Goal: Task Accomplishment & Management: Complete application form

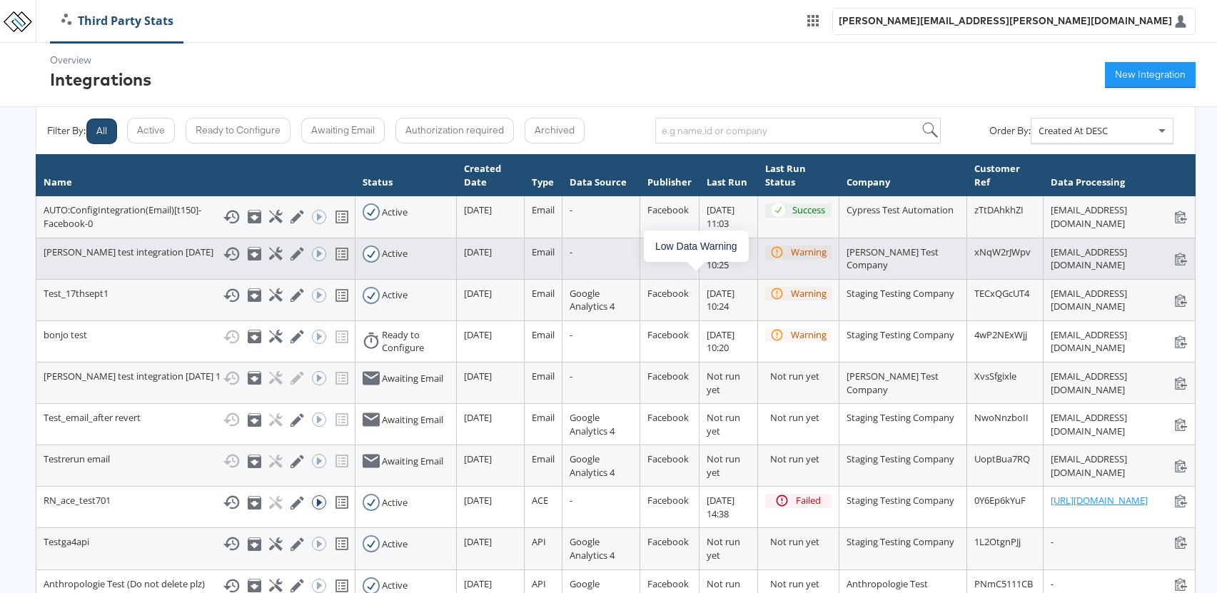
scroll to position [1, 0]
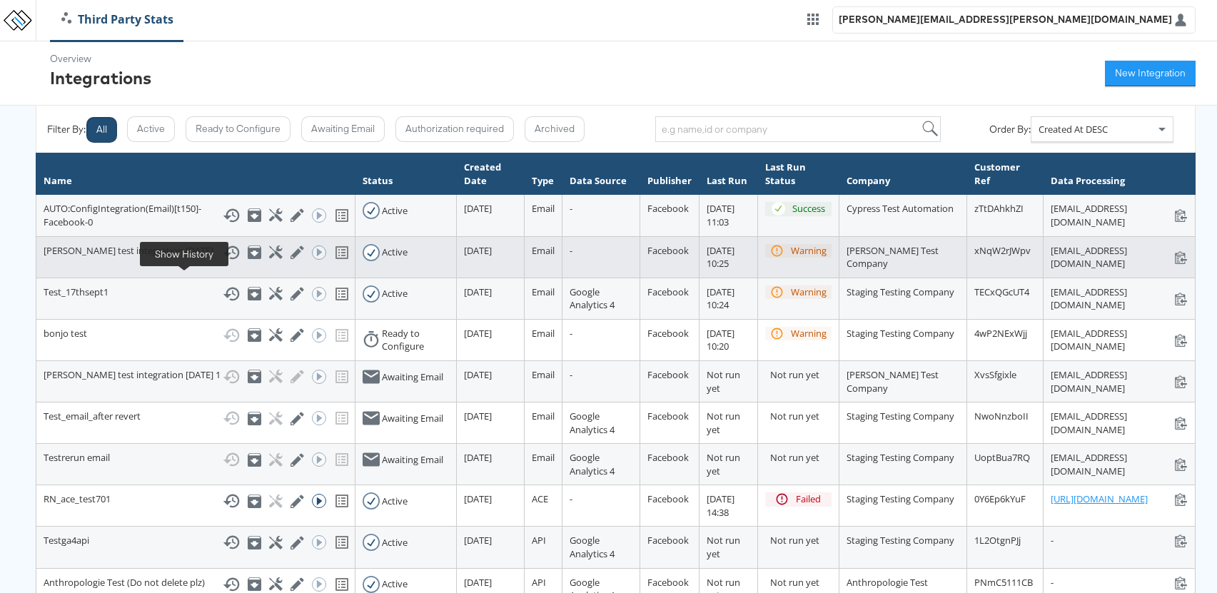
click at [223, 261] on icon at bounding box center [231, 252] width 17 height 17
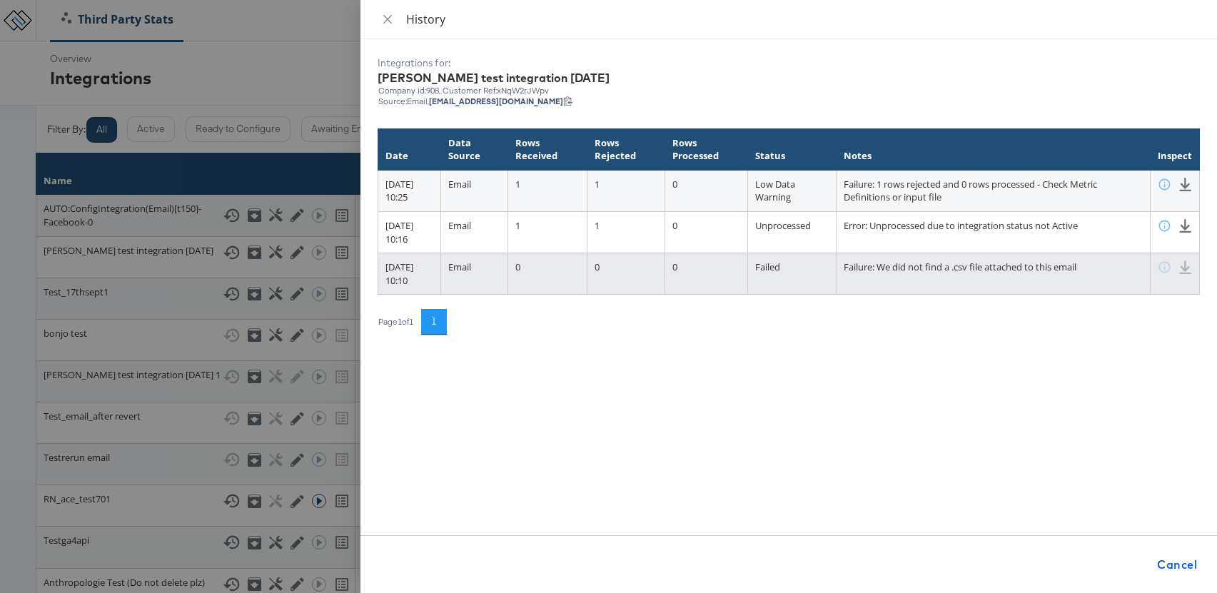
scroll to position [1, 21]
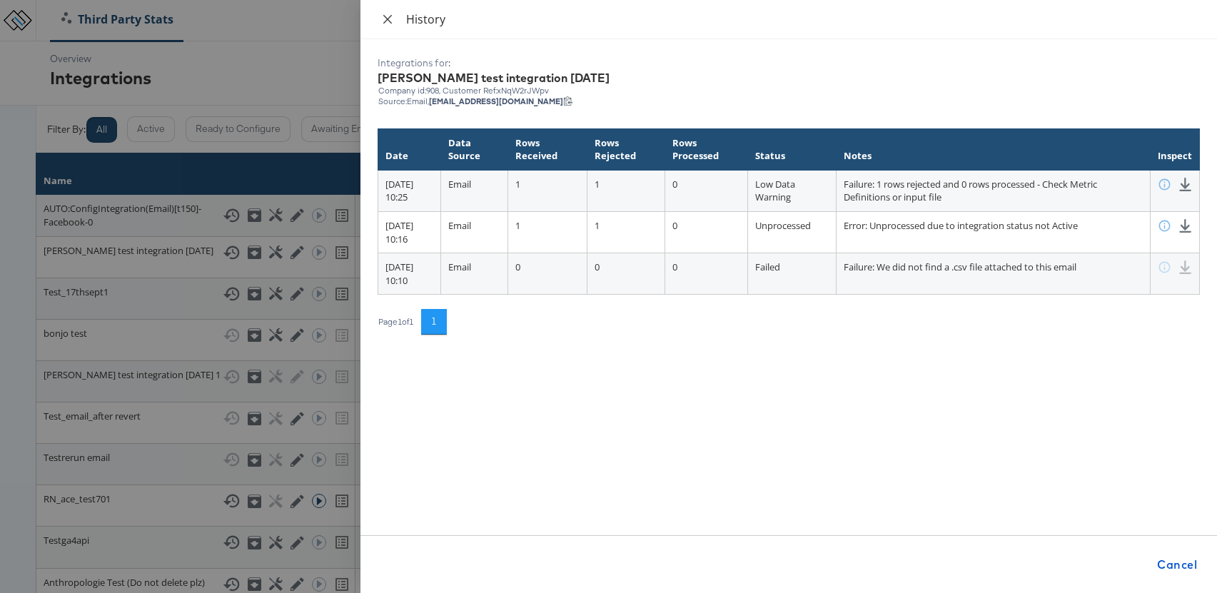
click at [388, 20] on icon "close" at bounding box center [387, 18] width 9 height 9
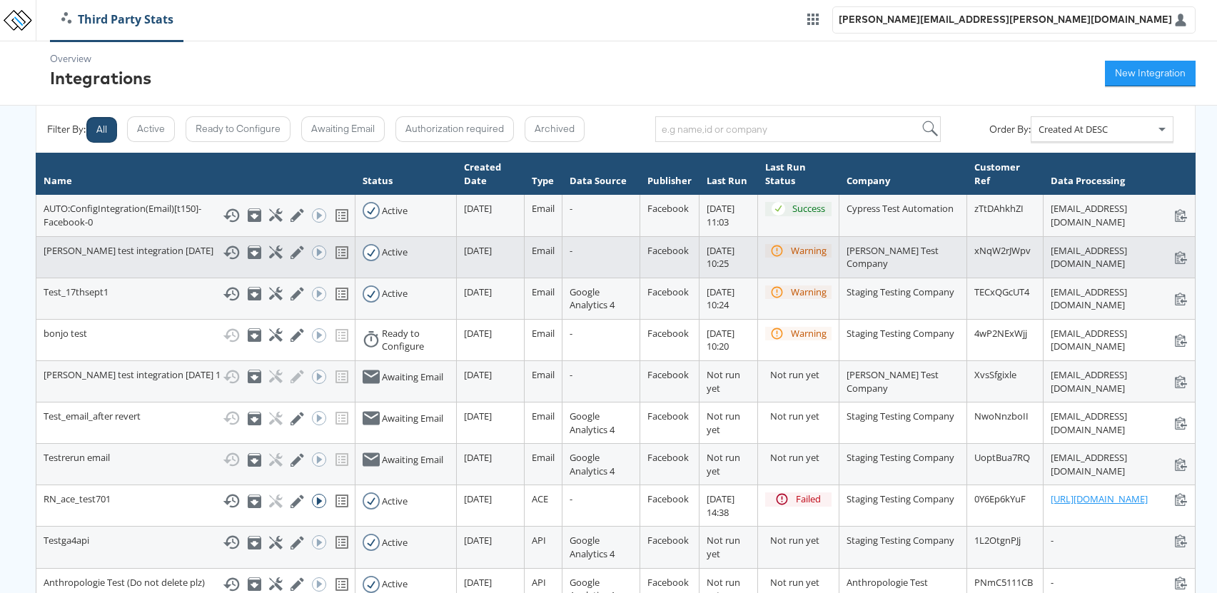
click at [1115, 270] on div "stats+anushatestintegration17thsep_xNqW2rJWpv@stitcherads.com stats+anushatesti…" at bounding box center [1119, 257] width 137 height 26
copy div "stats+anushatestintegration17thsep_xNqW2rJWpv@stitcherads.com"
click at [269, 259] on icon at bounding box center [276, 252] width 14 height 14
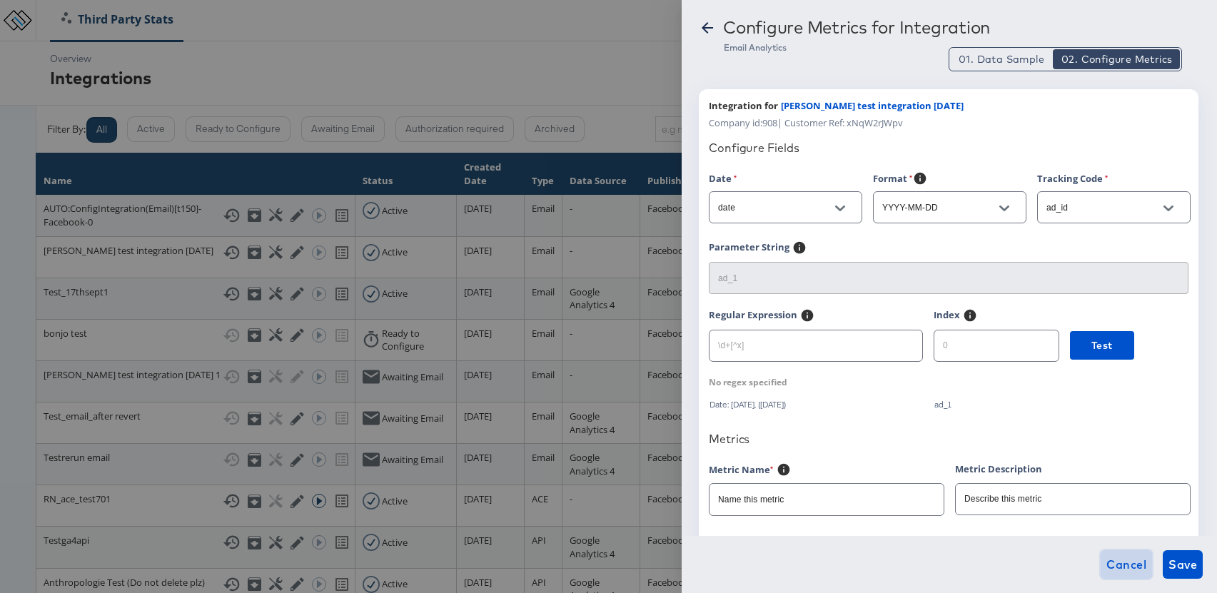
click at [1135, 559] on span "Cancel" at bounding box center [1126, 565] width 40 height 20
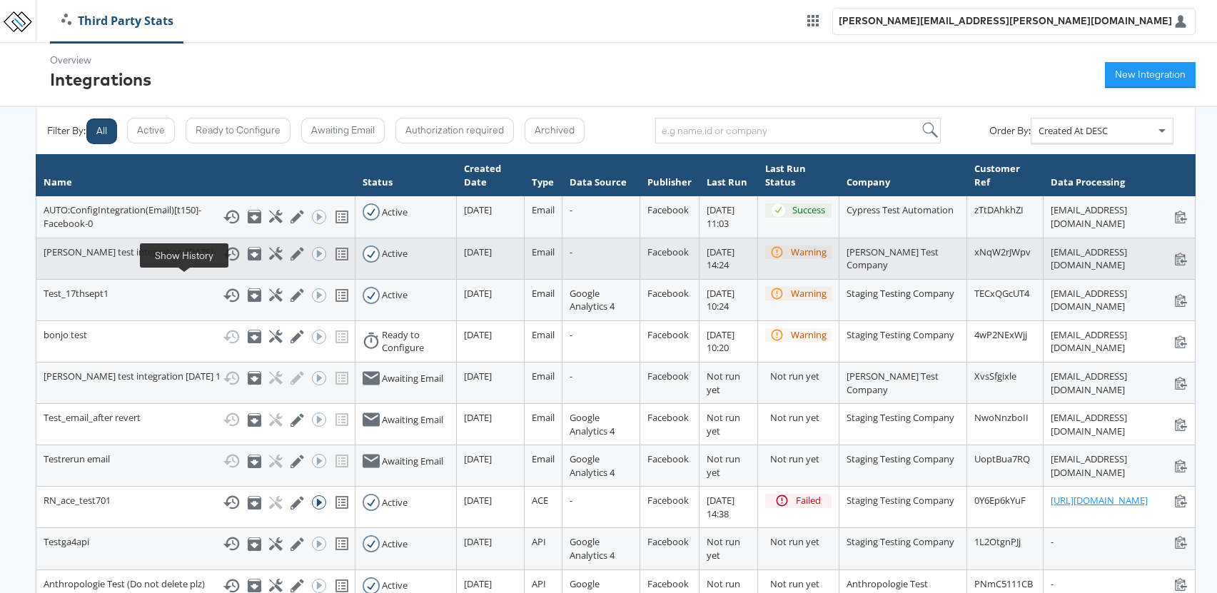
click at [223, 263] on icon at bounding box center [231, 253] width 17 height 17
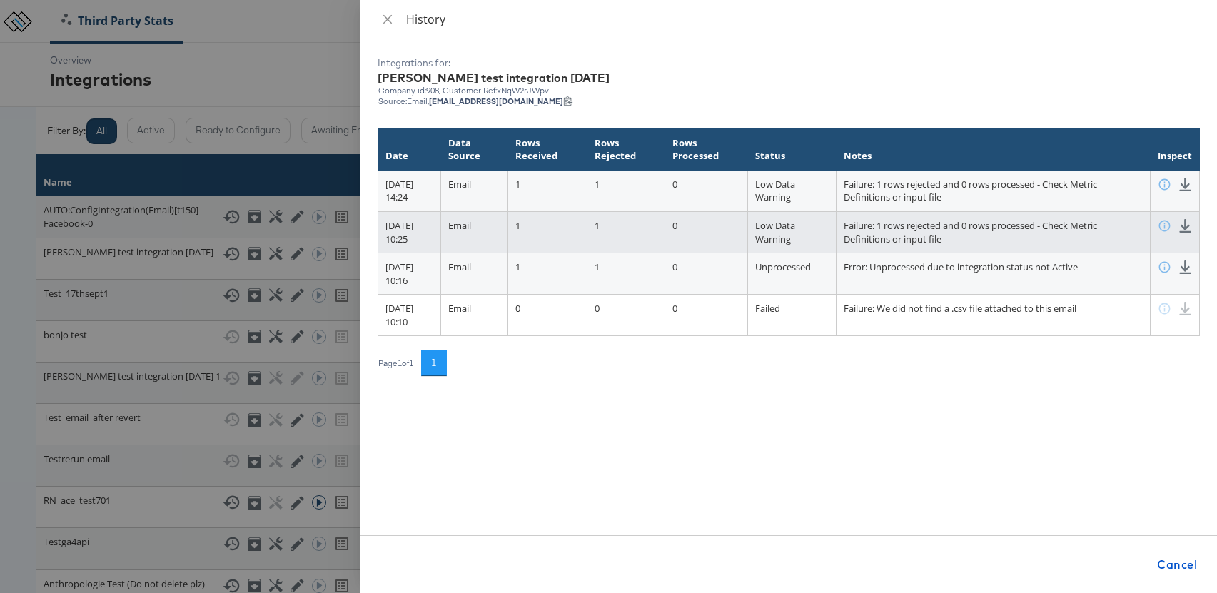
scroll to position [0, 41]
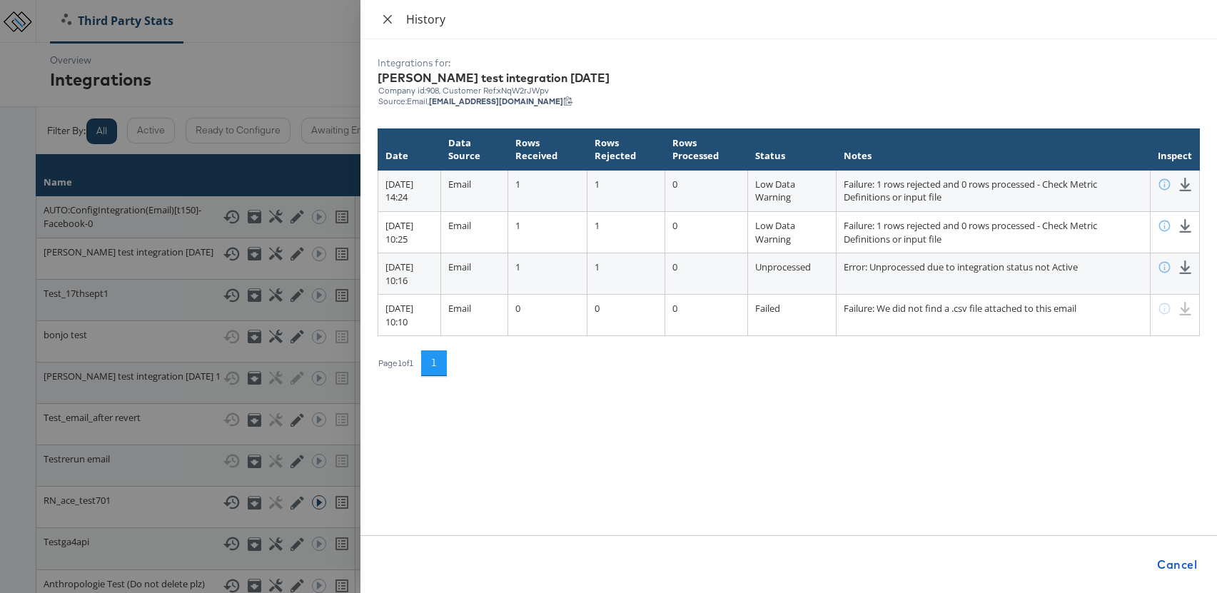
click at [389, 19] on icon "close" at bounding box center [387, 19] width 11 height 11
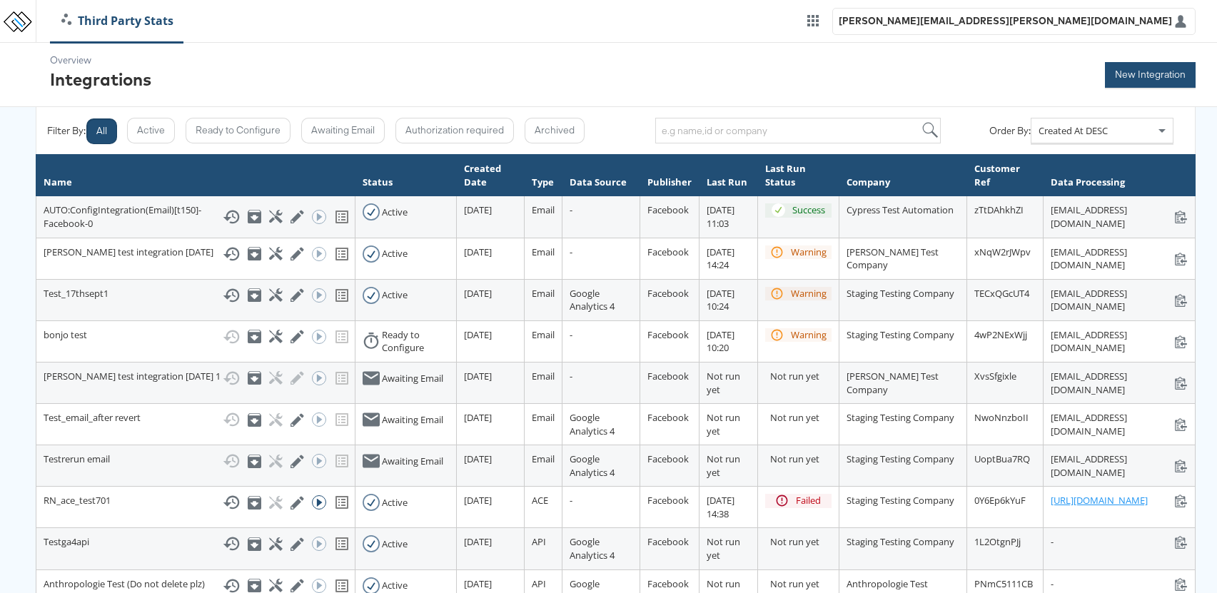
click at [1136, 79] on button "New Integration" at bounding box center [1150, 75] width 91 height 26
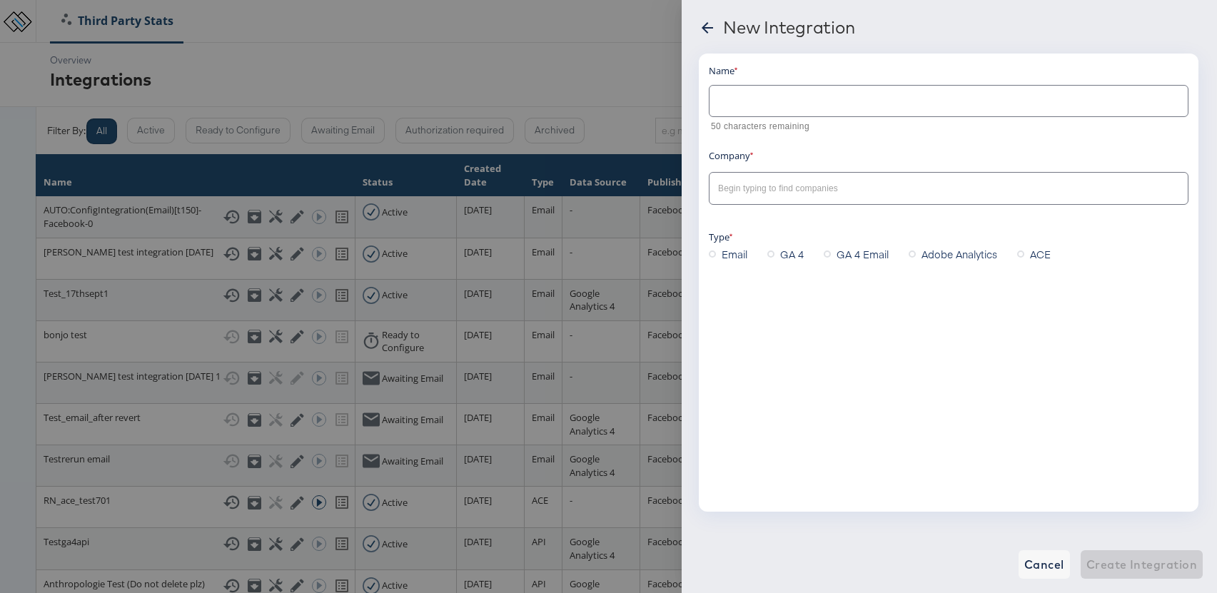
click at [765, 111] on div at bounding box center [949, 101] width 480 height 32
type input "a"
type input "anusha test integra"
click at [709, 17] on div "New Integration" at bounding box center [949, 29] width 501 height 25
click at [709, 24] on icon at bounding box center [707, 27] width 17 height 17
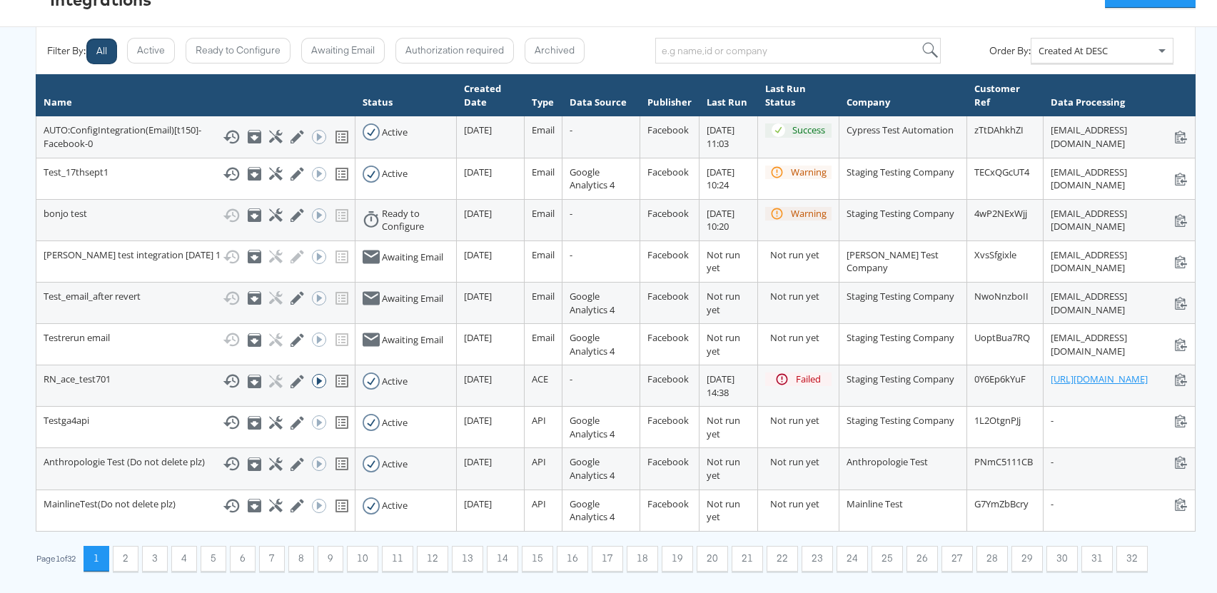
scroll to position [118, 0]
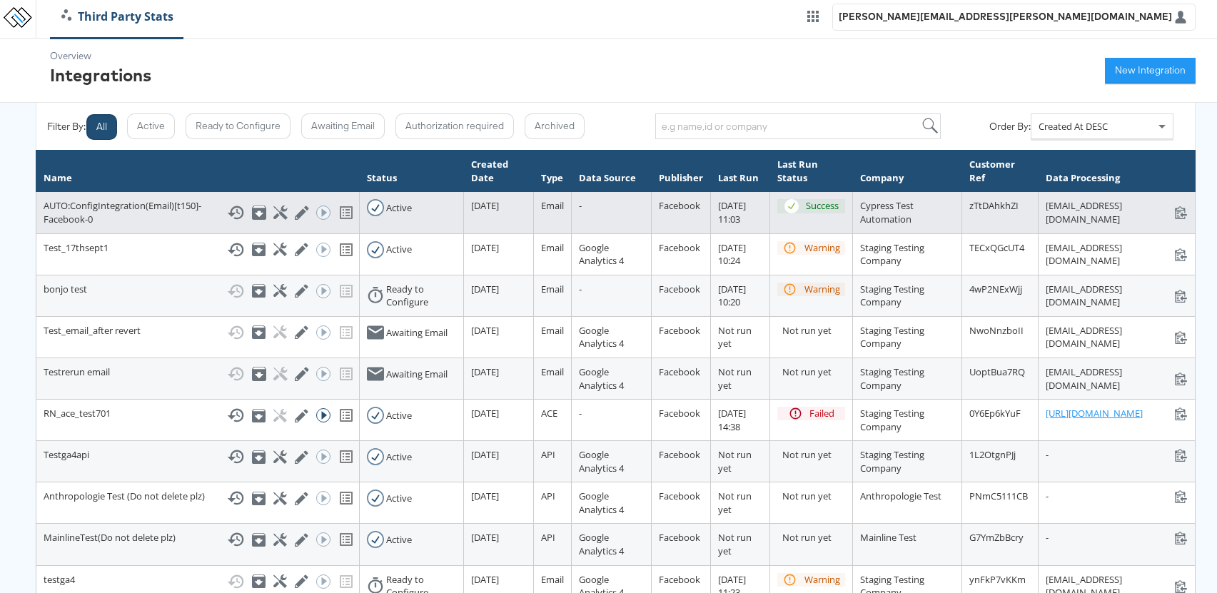
scroll to position [6, 0]
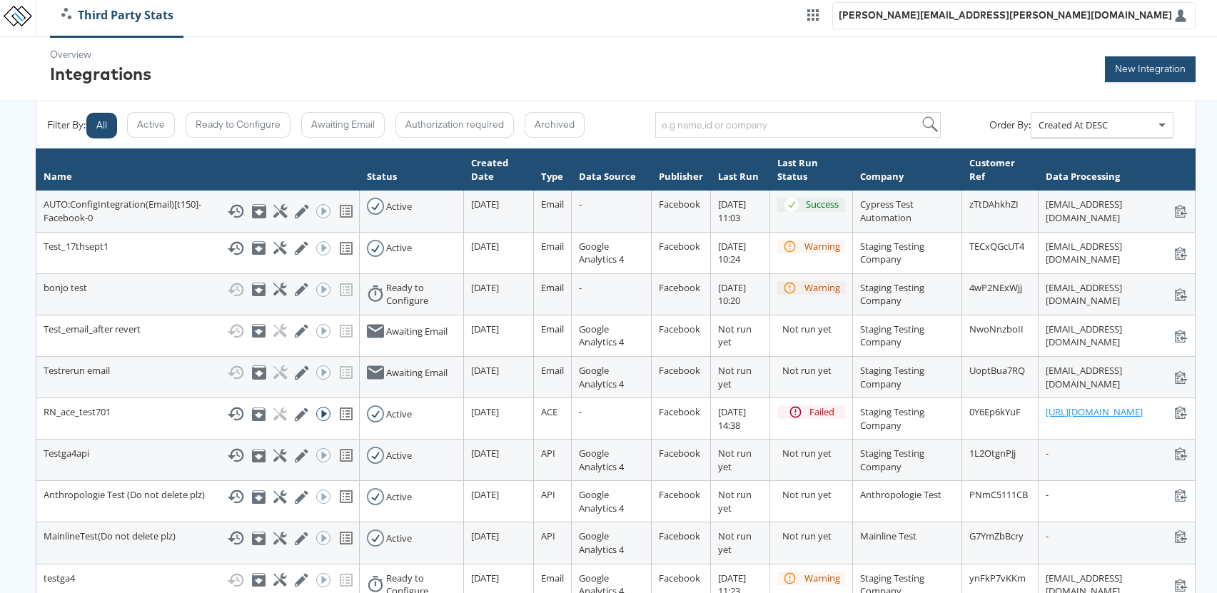
click at [1144, 73] on button "New Integration" at bounding box center [1150, 69] width 91 height 26
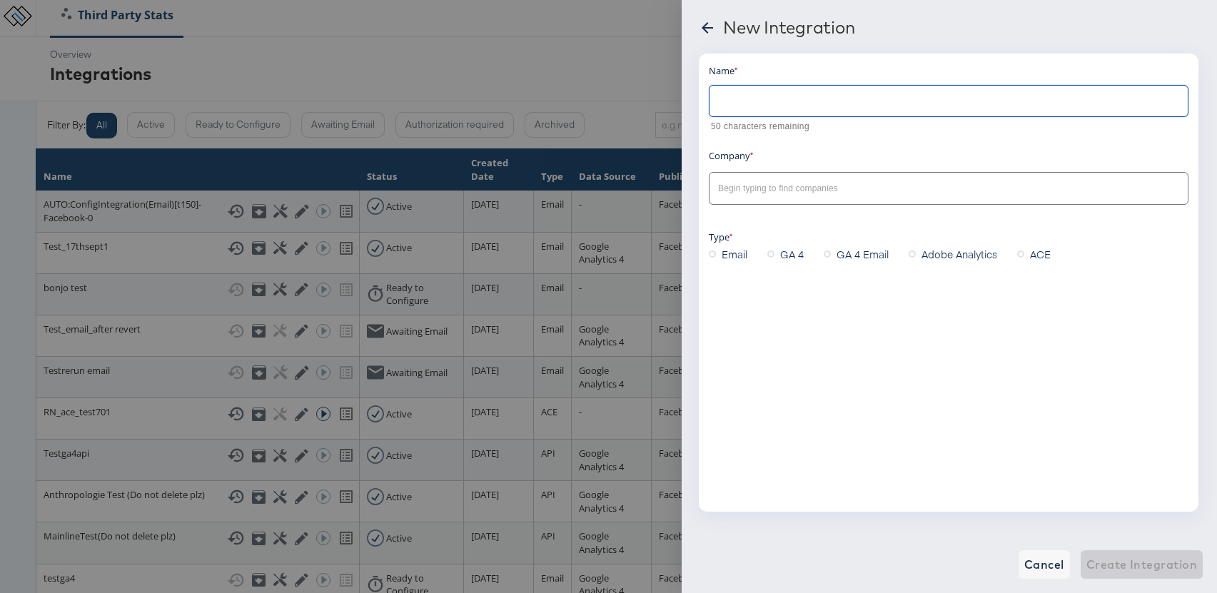
click at [752, 102] on input "text" at bounding box center [948, 95] width 478 height 31
click at [819, 101] on input "anusha test integration 187th sep" at bounding box center [948, 95] width 478 height 31
type input "[PERSON_NAME] test integration [DATE]"
click at [756, 186] on input "text" at bounding box center [937, 189] width 445 height 16
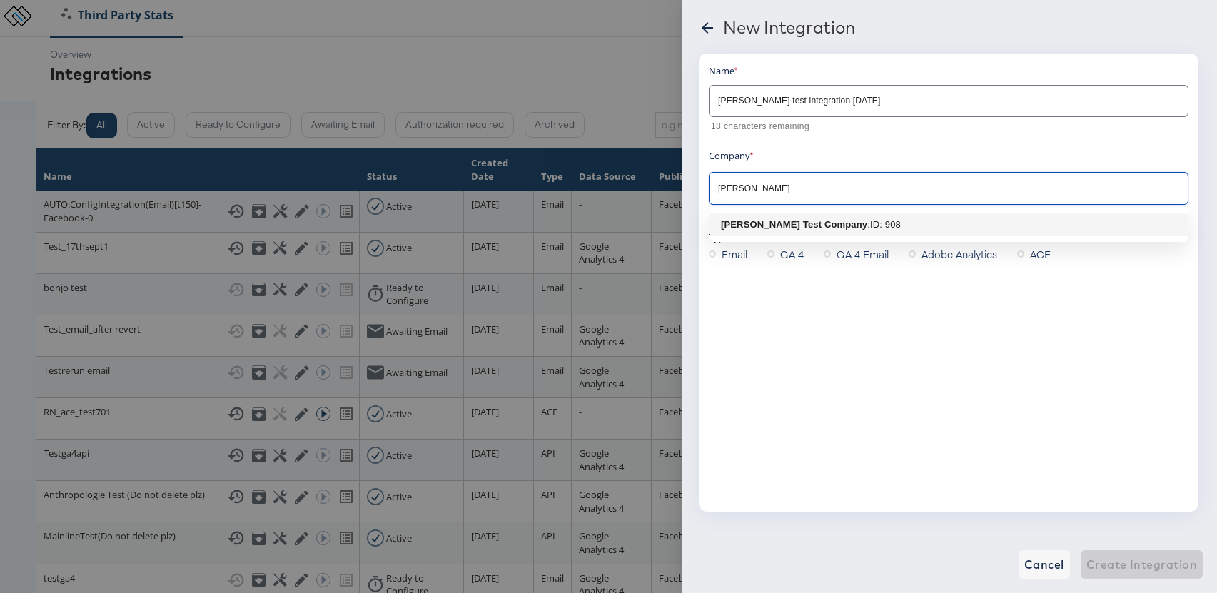
click at [807, 228] on b "Eric Grehan Test Company" at bounding box center [794, 224] width 146 height 11
click at [757, 188] on input "Eric Grehan Test Company" at bounding box center [937, 189] width 445 height 16
click at [802, 223] on b "[PERSON_NAME] - Staging Company" at bounding box center [805, 224] width 168 height 11
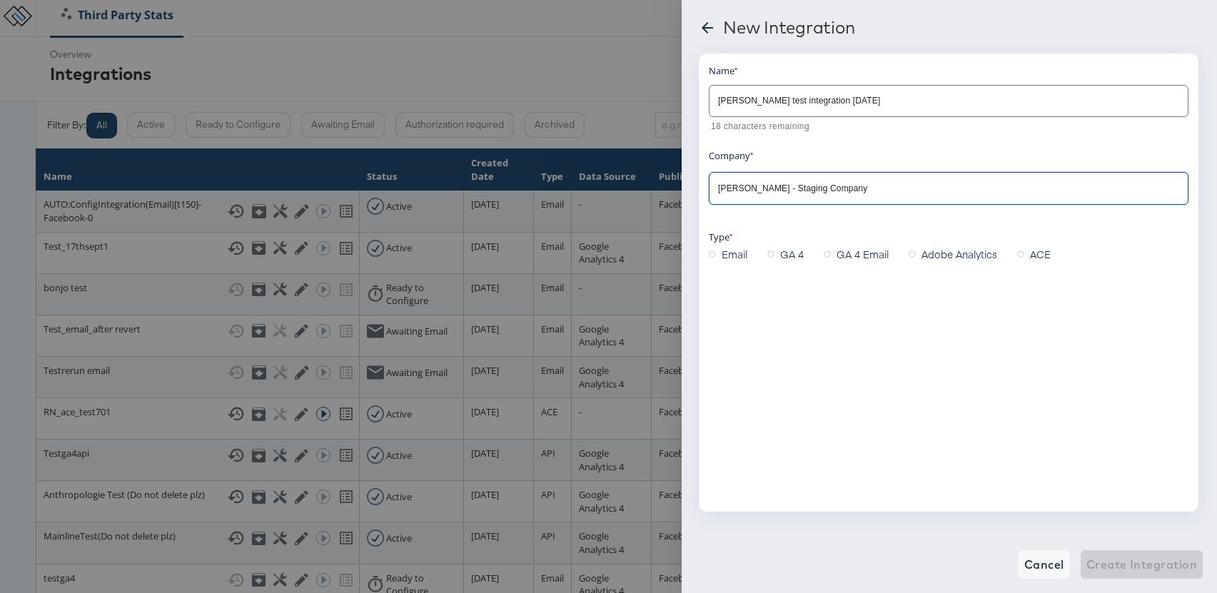
type input "[PERSON_NAME] - Staging Company"
click at [712, 254] on icon at bounding box center [712, 253] width 7 height 7
click at [0, 0] on input "Email" at bounding box center [0, 0] width 0 height 0
click at [802, 360] on div at bounding box center [949, 349] width 480 height 32
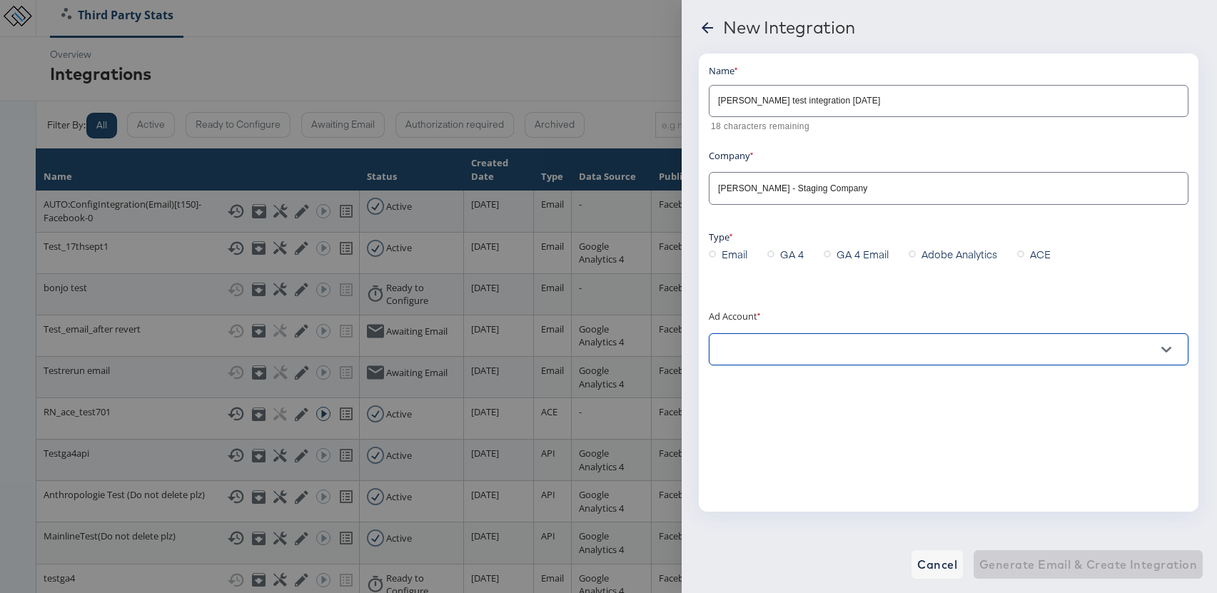
click at [821, 353] on input "text" at bounding box center [937, 350] width 445 height 16
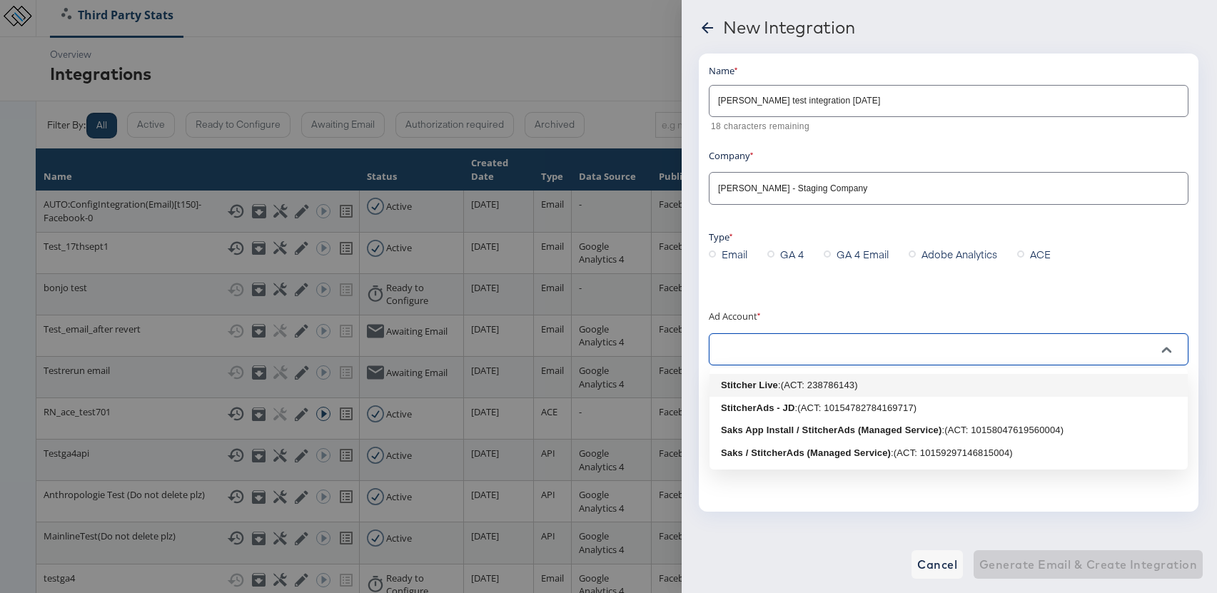
click at [834, 384] on div ": (ACT: 238786143)" at bounding box center [818, 385] width 80 height 14
type input "Stitcher Live: (ACT: 238786143)"
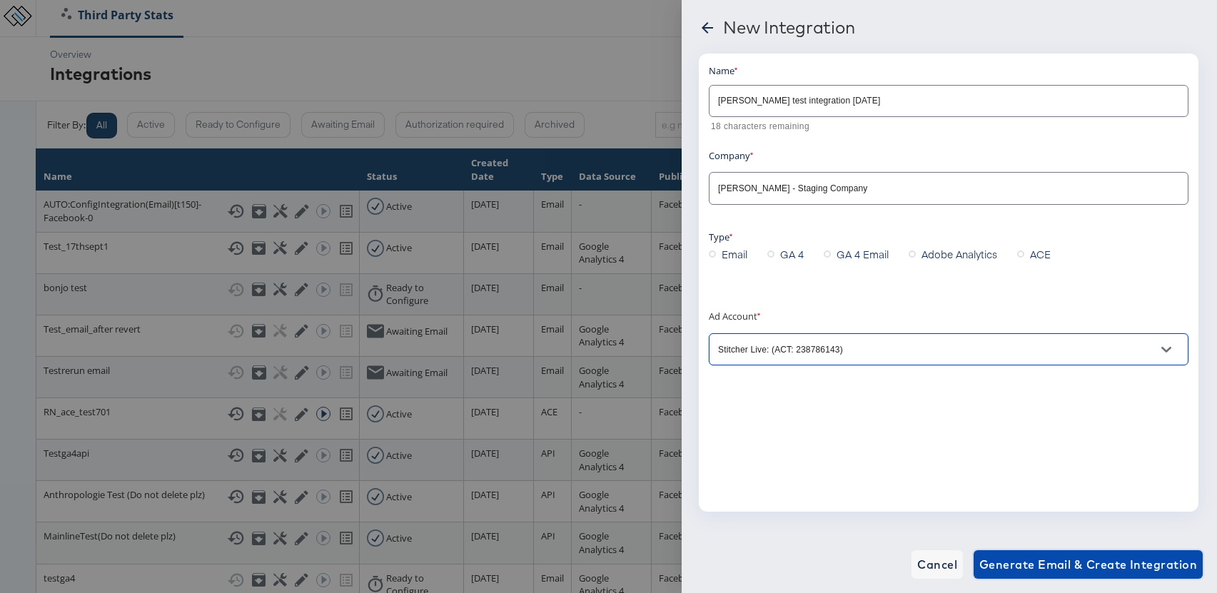
click at [1138, 562] on span "Generate Email & Create Integration" at bounding box center [1088, 565] width 218 height 20
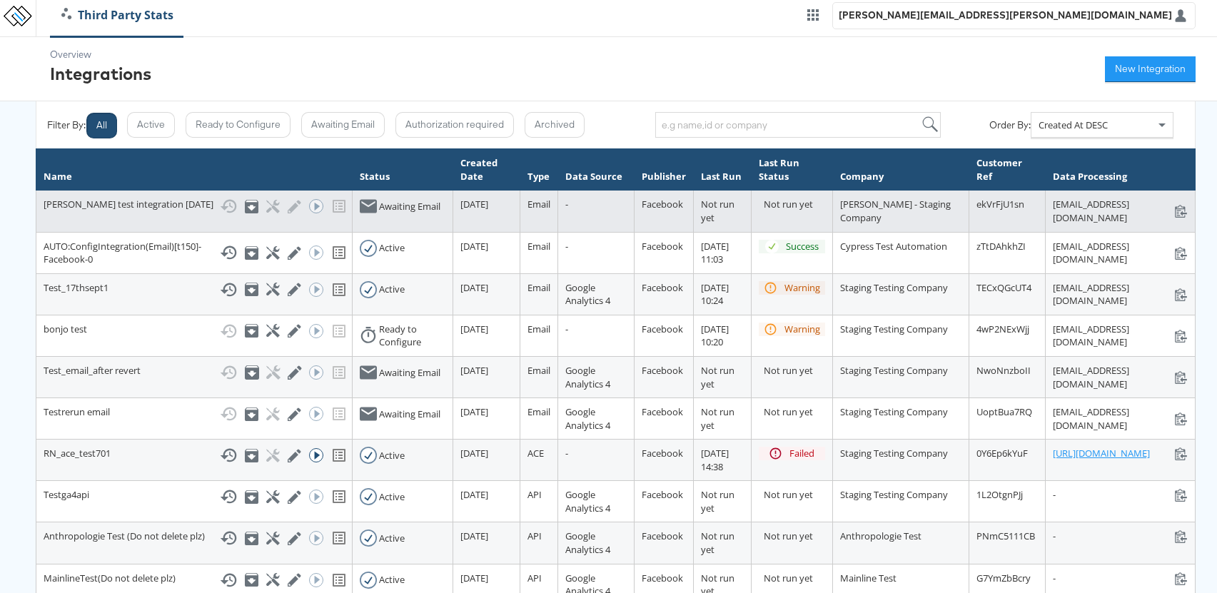
click at [1053, 203] on div "stats+anushatestintegration17thsep_ekVrFjU1sn@stitcherads.com stats+anushatesti…" at bounding box center [1120, 211] width 135 height 26
copy div "[EMAIL_ADDRESS][DOMAIN_NAME]"
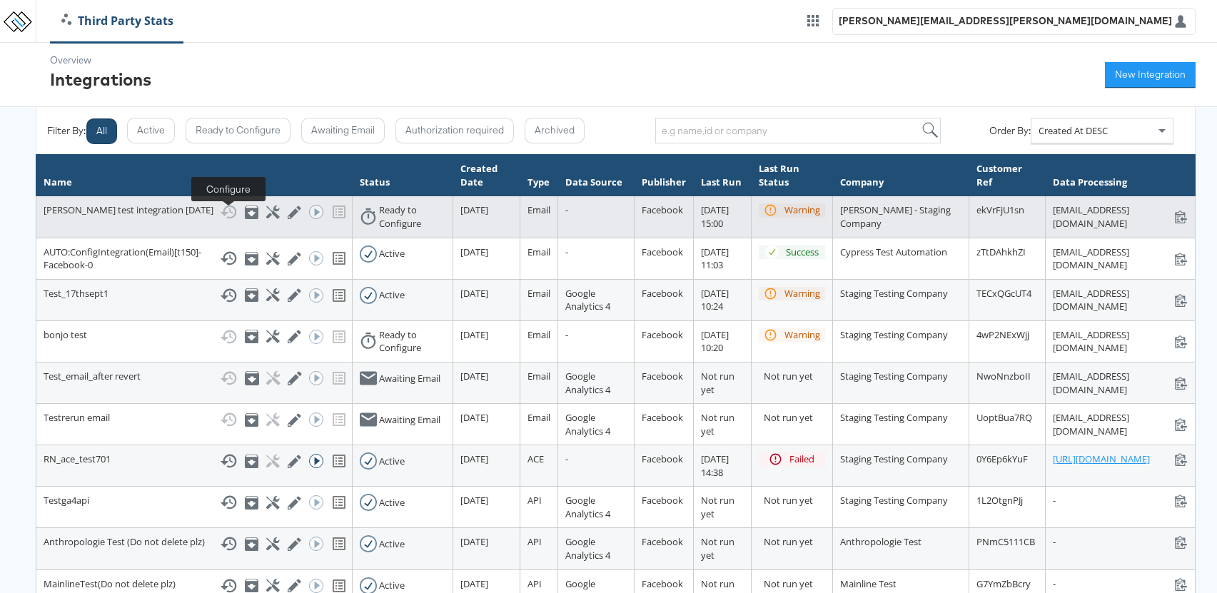
click at [266, 216] on icon at bounding box center [273, 213] width 14 height 14
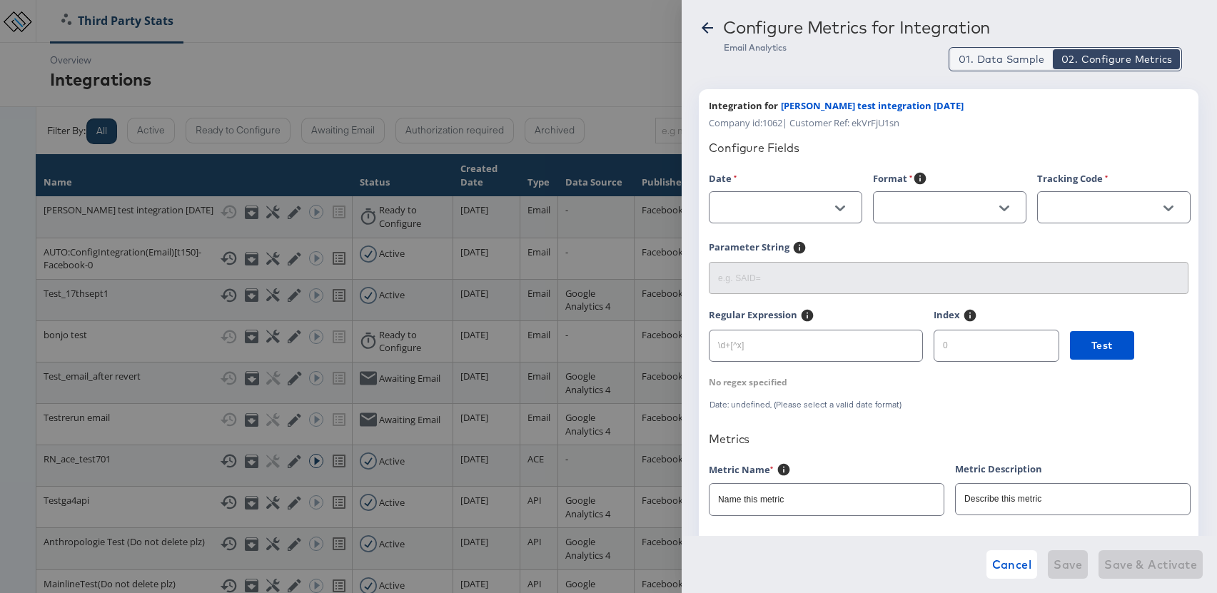
click at [998, 53] on span "01. Data Sample" at bounding box center [1001, 59] width 86 height 14
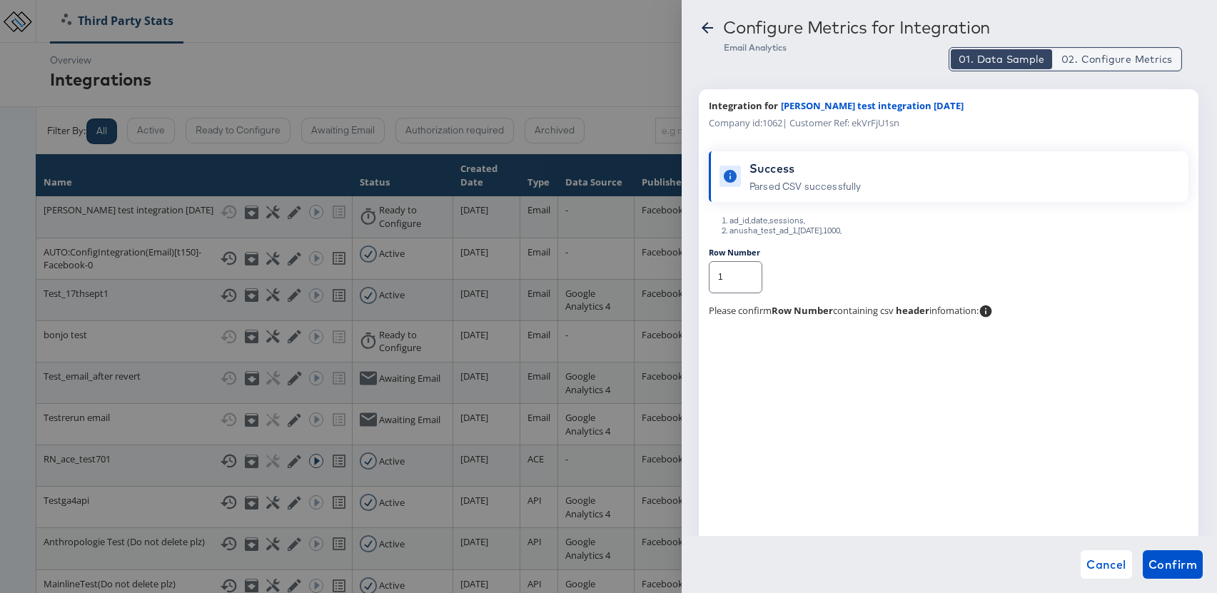
click at [1107, 61] on span "02. Configure Metrics" at bounding box center [1116, 59] width 111 height 14
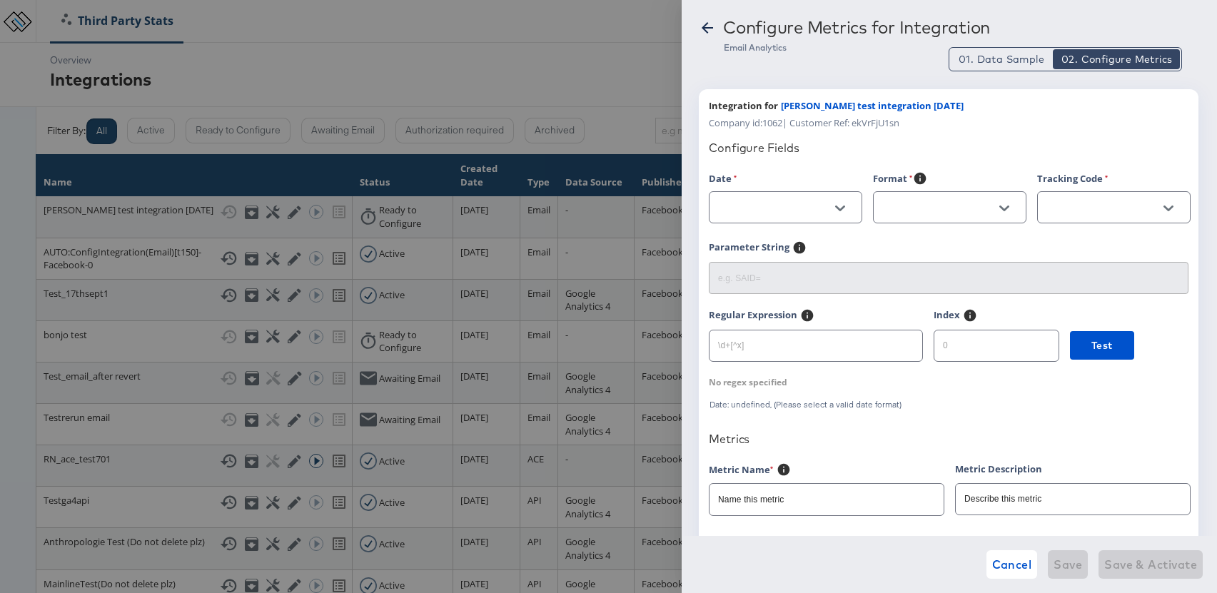
click at [849, 201] on div at bounding box center [840, 208] width 30 height 21
click at [840, 205] on icon "Open" at bounding box center [840, 208] width 10 height 10
click at [754, 240] on li "ad_id" at bounding box center [785, 243] width 152 height 23
type input "ad_id"
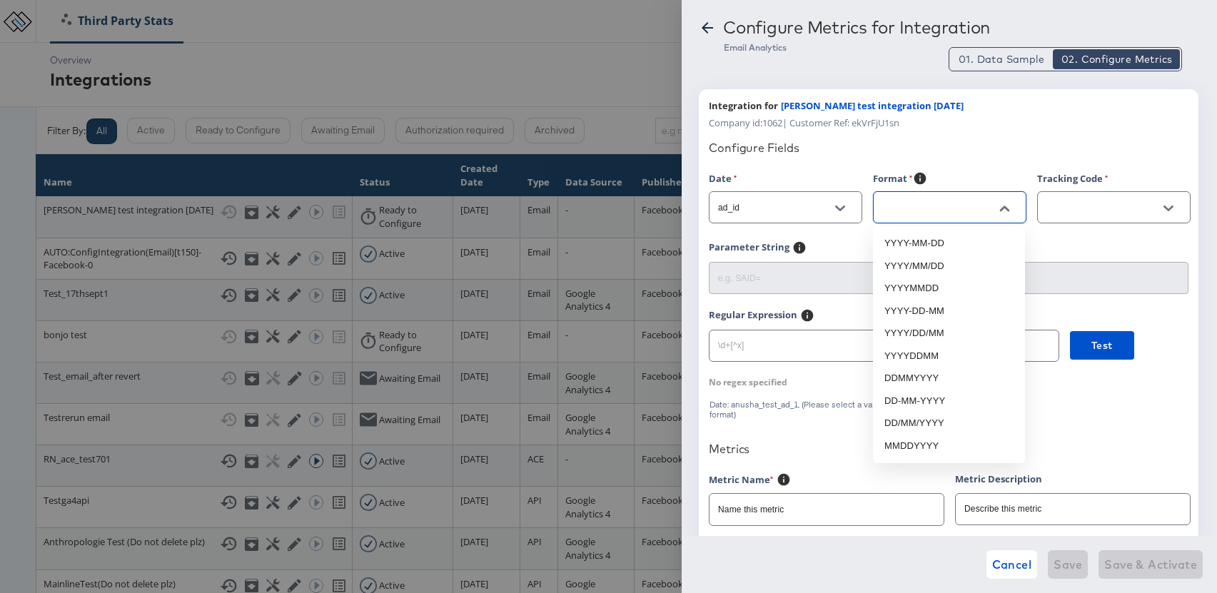
click at [932, 210] on input "text" at bounding box center [938, 208] width 118 height 16
click at [931, 240] on li "YYYY-MM-DD" at bounding box center [949, 243] width 152 height 23
type input "YYYY-MM-DD"
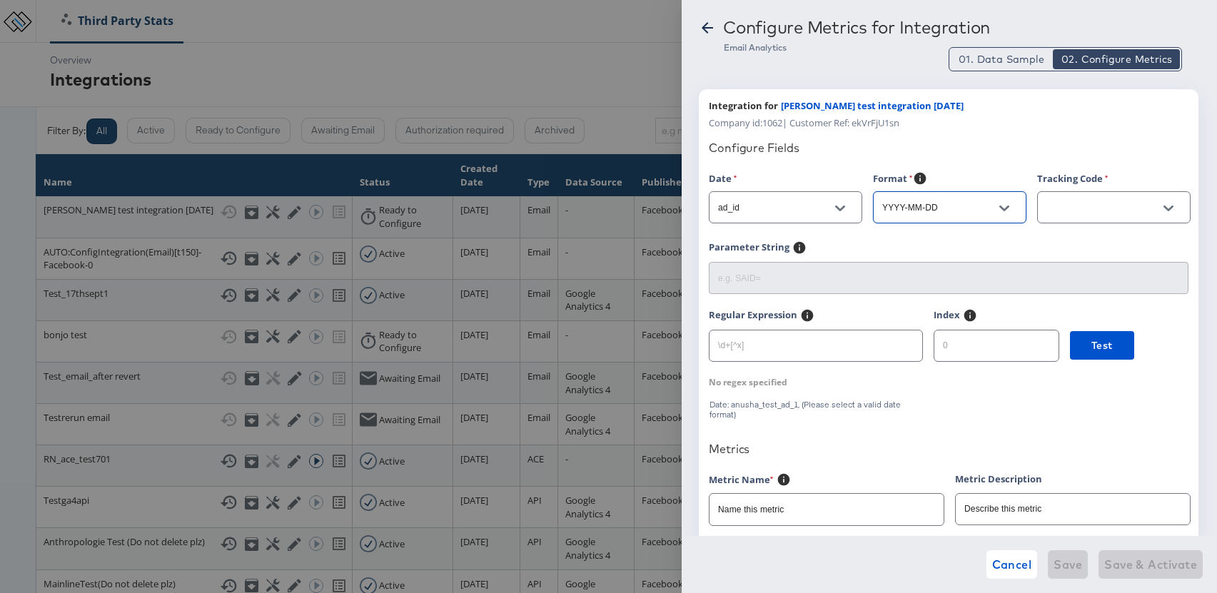
click at [1056, 211] on input "text" at bounding box center [1102, 208] width 118 height 16
click at [843, 205] on icon "Open" at bounding box center [840, 208] width 10 height 10
click at [758, 266] on li "date" at bounding box center [785, 266] width 152 height 23
type input "date"
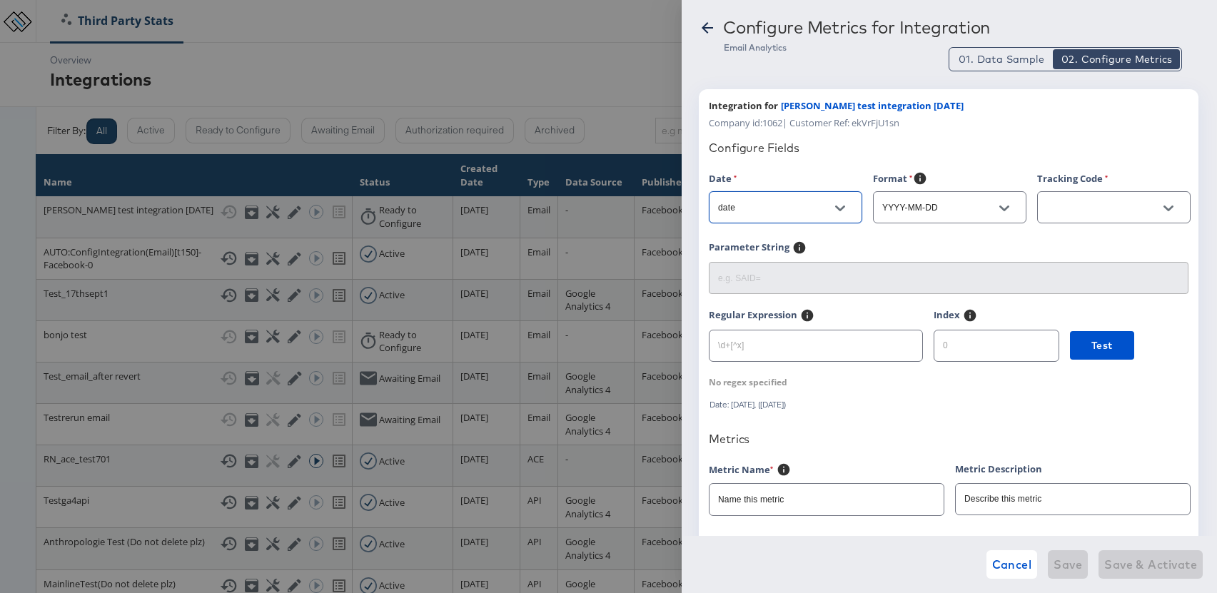
click at [1051, 213] on input "text" at bounding box center [1102, 208] width 118 height 16
click at [1065, 243] on li "ad_id" at bounding box center [1113, 243] width 152 height 23
type input "ad_id"
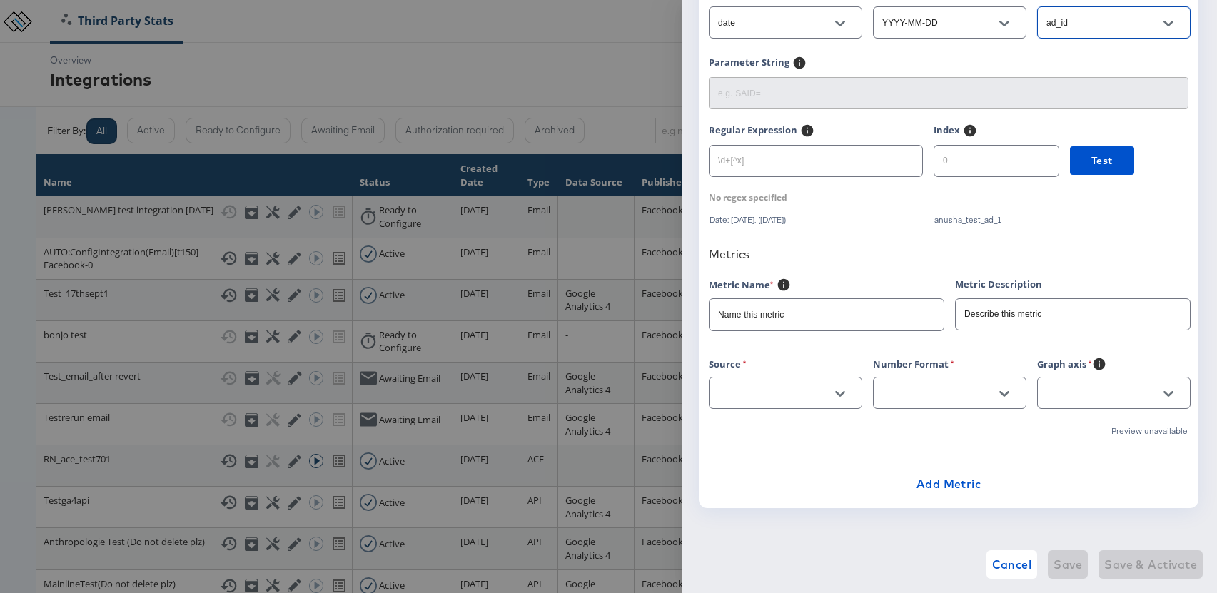
scroll to position [189, 0]
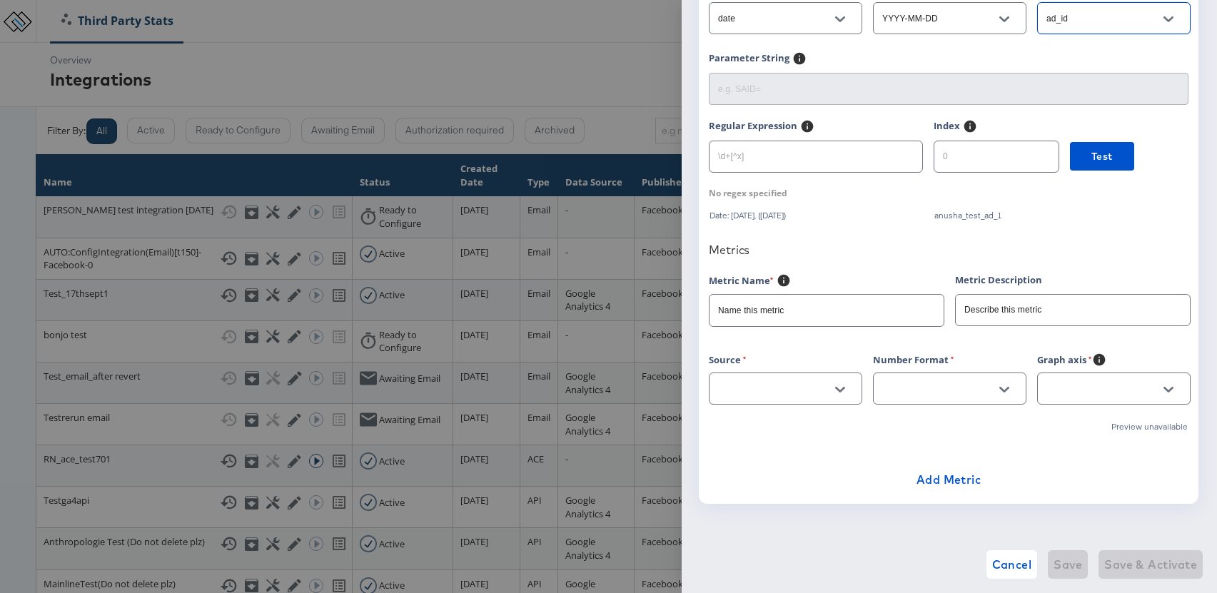
click at [834, 381] on button "Open" at bounding box center [839, 389] width 21 height 21
click at [753, 425] on li "sessions" at bounding box center [785, 424] width 152 height 23
type input "sessions"
click at [801, 313] on input "Name this metric" at bounding box center [826, 304] width 234 height 31
type input "Sessions"
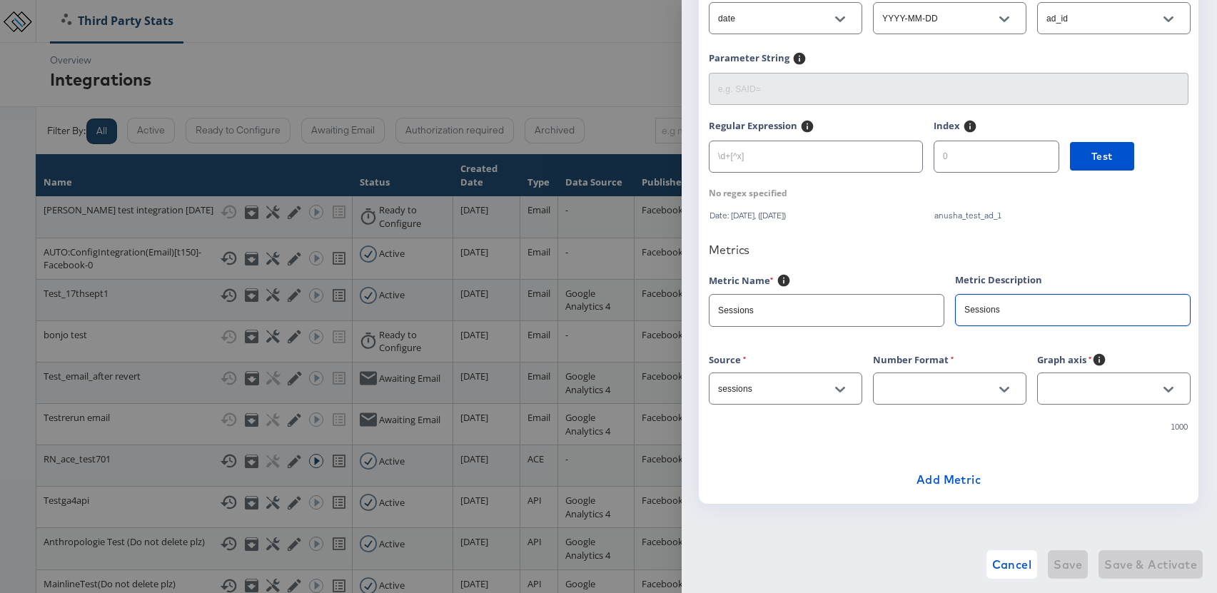
click at [1004, 390] on icon "Open" at bounding box center [1004, 390] width 10 height 6
type input "Sessions"
click at [934, 444] on li "1,212" at bounding box center [949, 447] width 152 height 23
type input "1,212"
click at [1168, 394] on icon "Open" at bounding box center [1168, 390] width 10 height 10
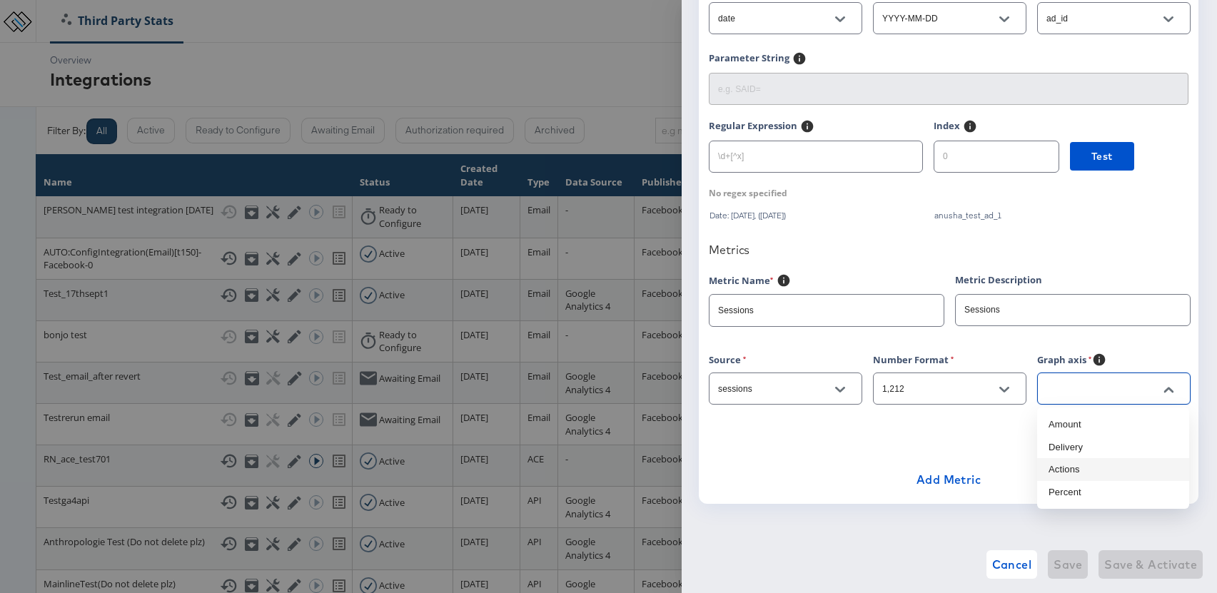
click at [1080, 467] on li "Actions" at bounding box center [1113, 469] width 152 height 23
type input "Actions"
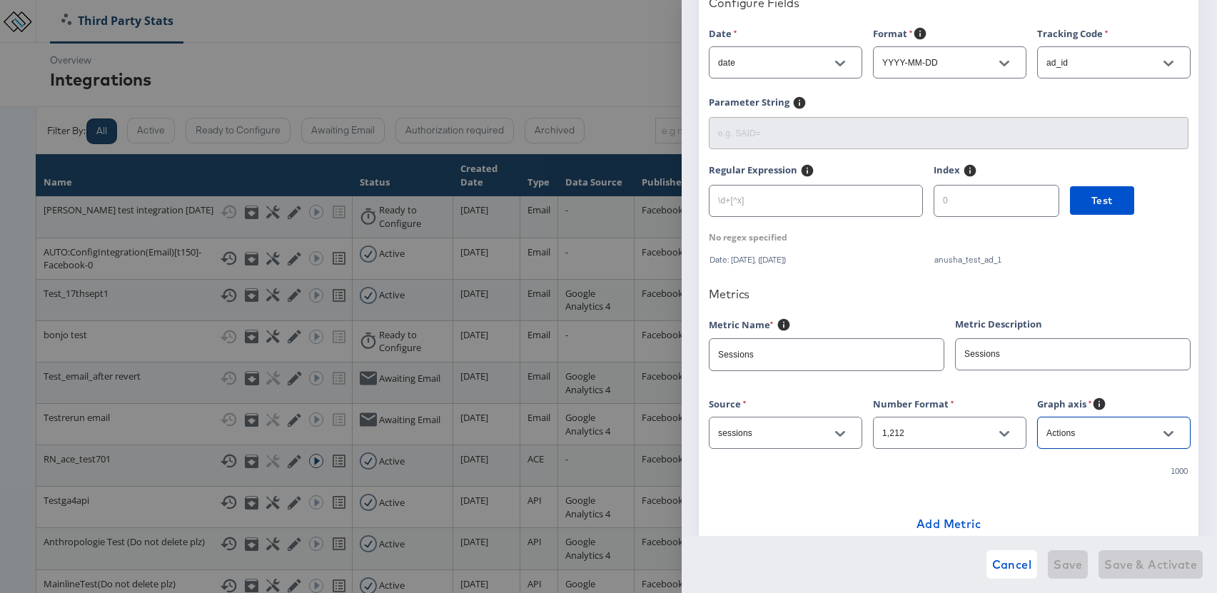
scroll to position [146, 0]
click at [967, 354] on input "Sessions" at bounding box center [1073, 348] width 234 height 31
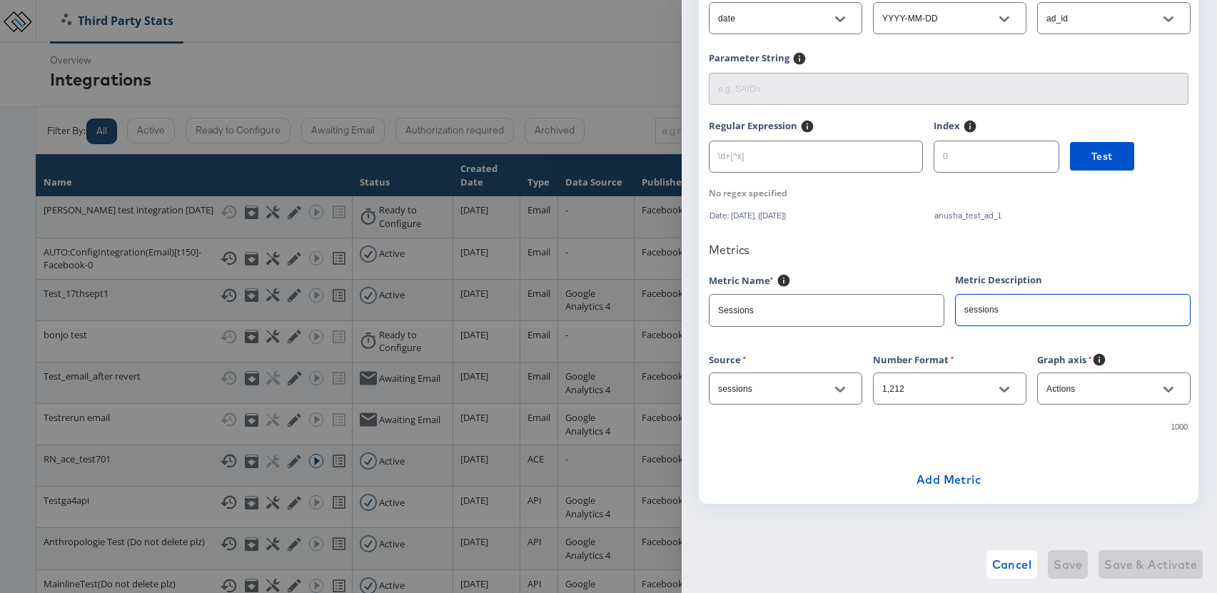
scroll to position [0, 0]
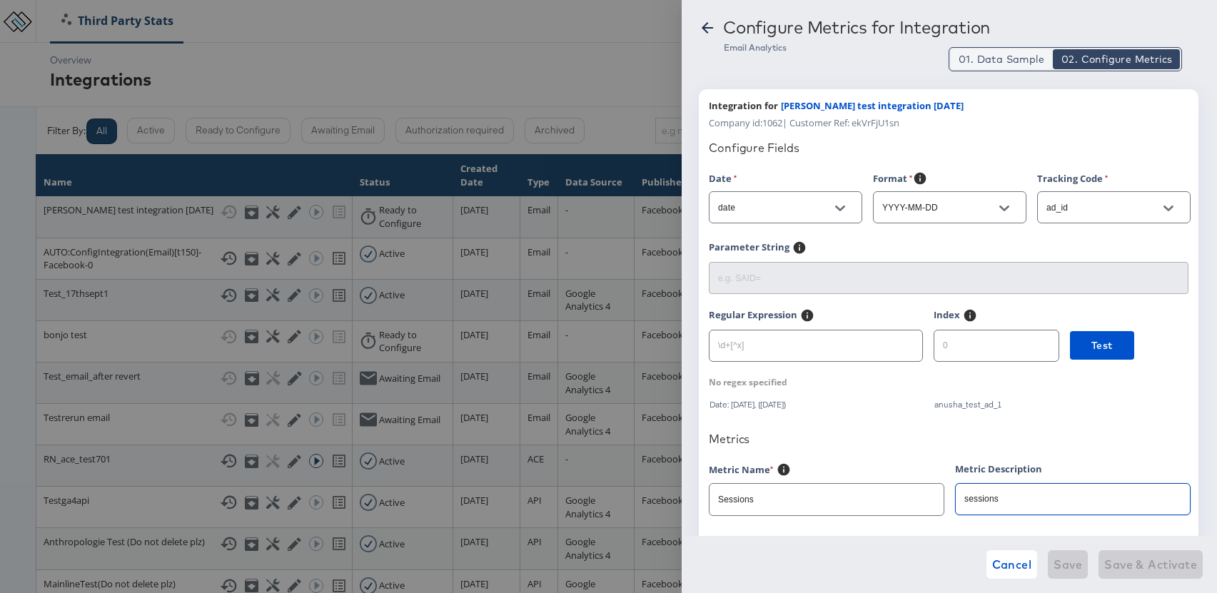
type input "sessions"
click at [984, 67] on button "01. Data Sample" at bounding box center [1001, 59] width 101 height 20
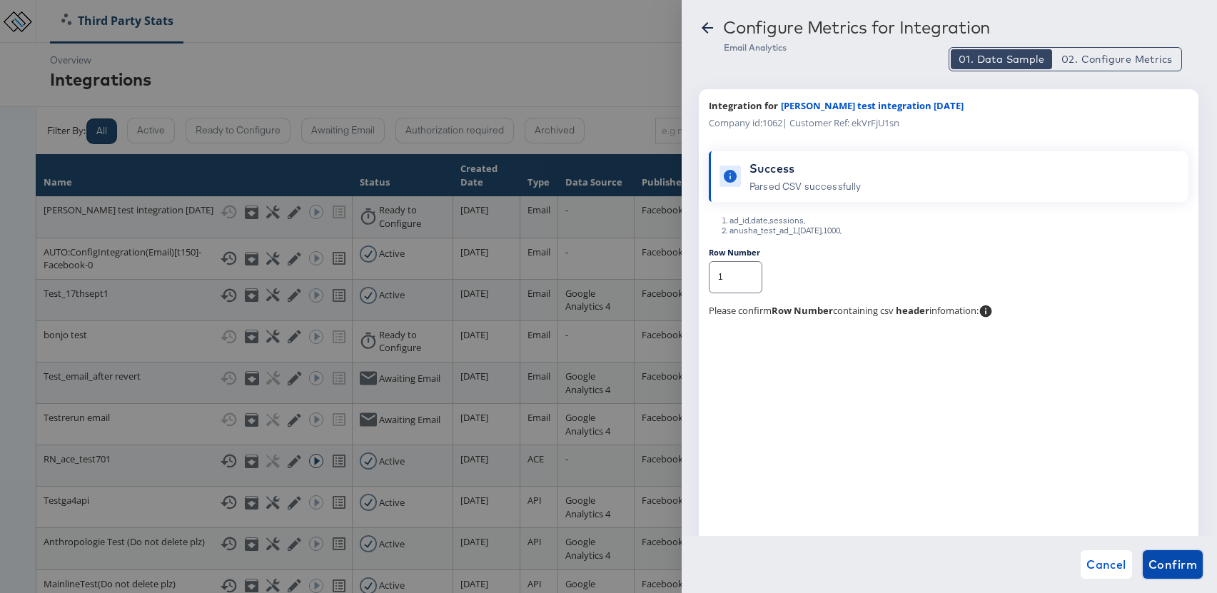
click at [1178, 564] on span "Confirm" at bounding box center [1172, 565] width 49 height 20
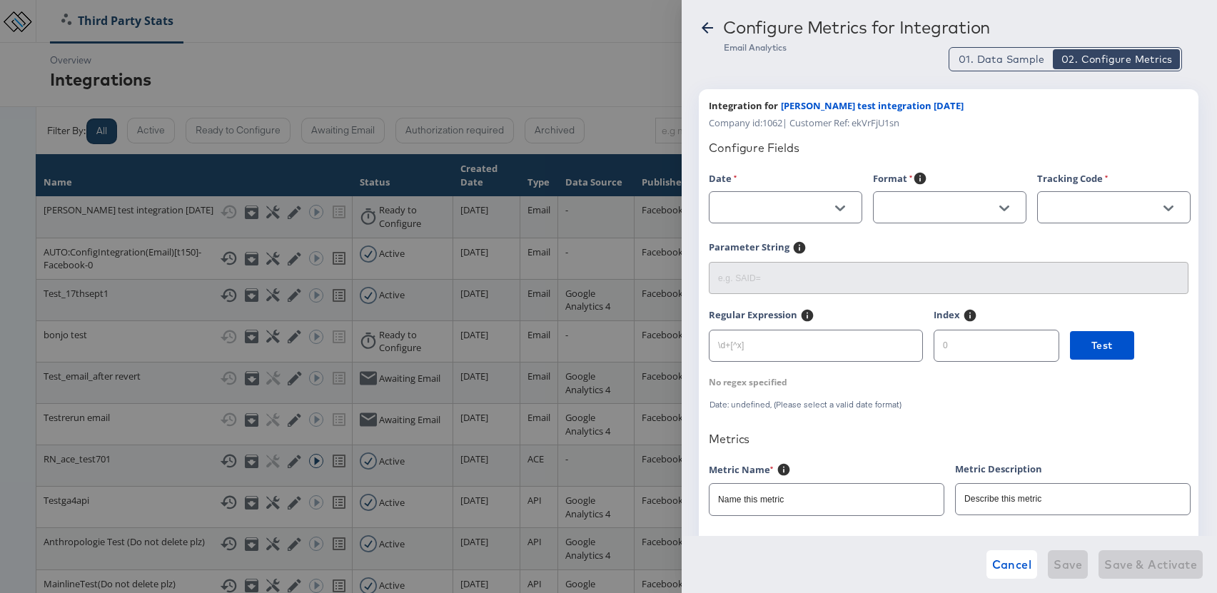
click at [836, 210] on icon "Open" at bounding box center [840, 208] width 10 height 10
click at [746, 266] on li "date" at bounding box center [785, 266] width 152 height 23
type input "date"
click at [921, 206] on input "text" at bounding box center [938, 208] width 118 height 16
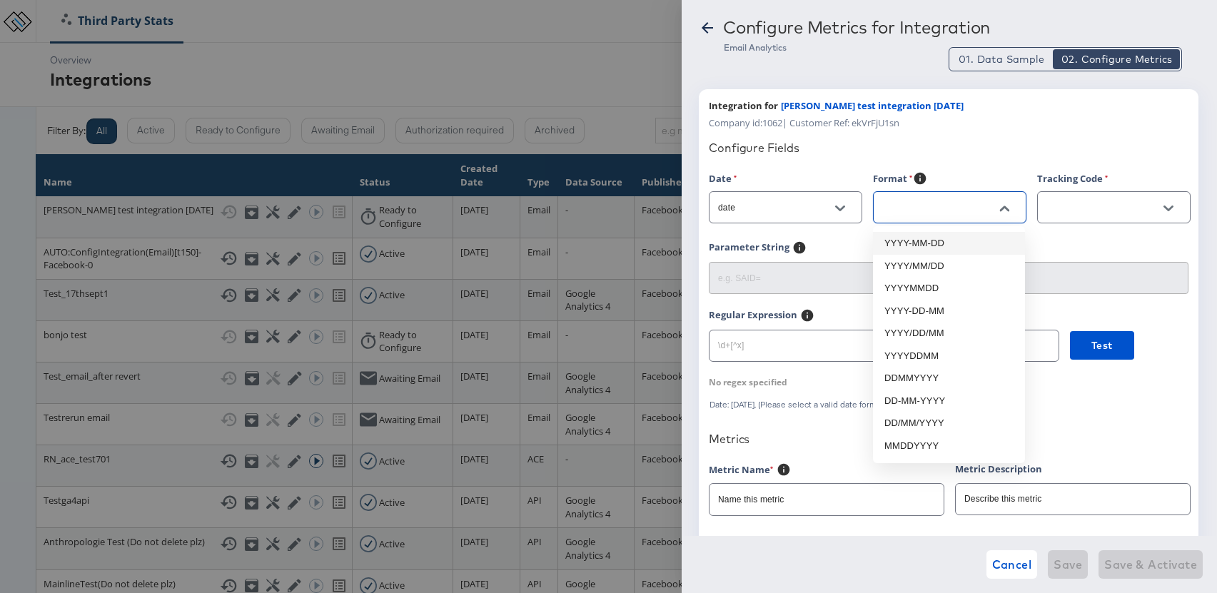
click at [922, 237] on li "YYYY-MM-DD" at bounding box center [949, 243] width 152 height 23
type input "YYYY-MM-DD"
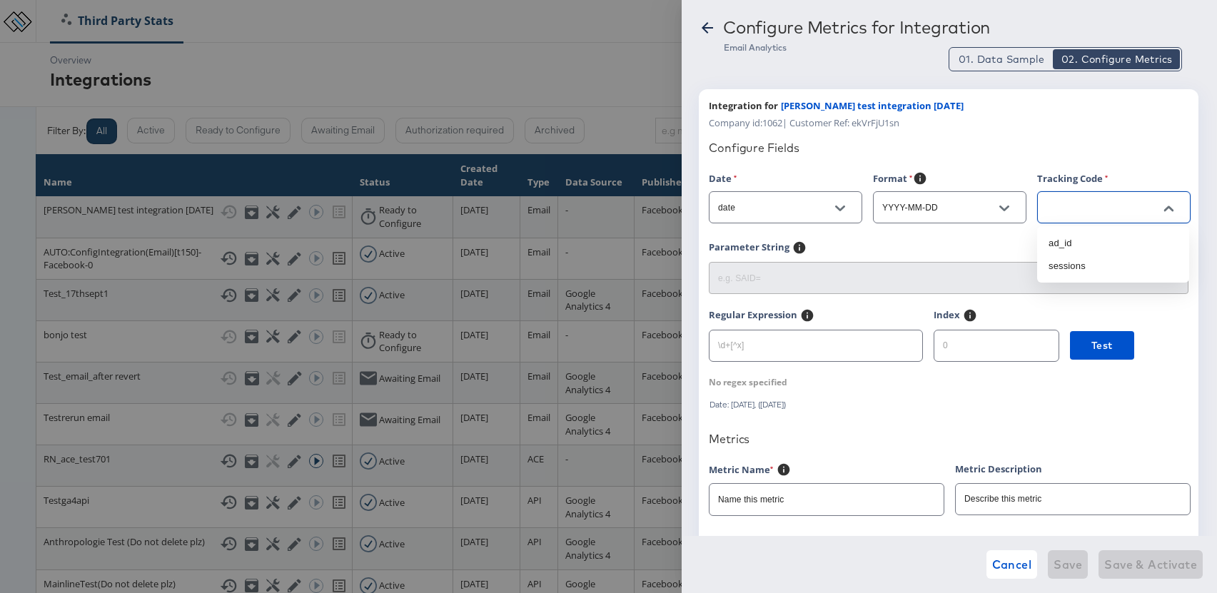
click at [1067, 201] on input "text" at bounding box center [1102, 208] width 118 height 16
click at [1078, 247] on li "ad_id" at bounding box center [1113, 243] width 152 height 23
type input "ad_id"
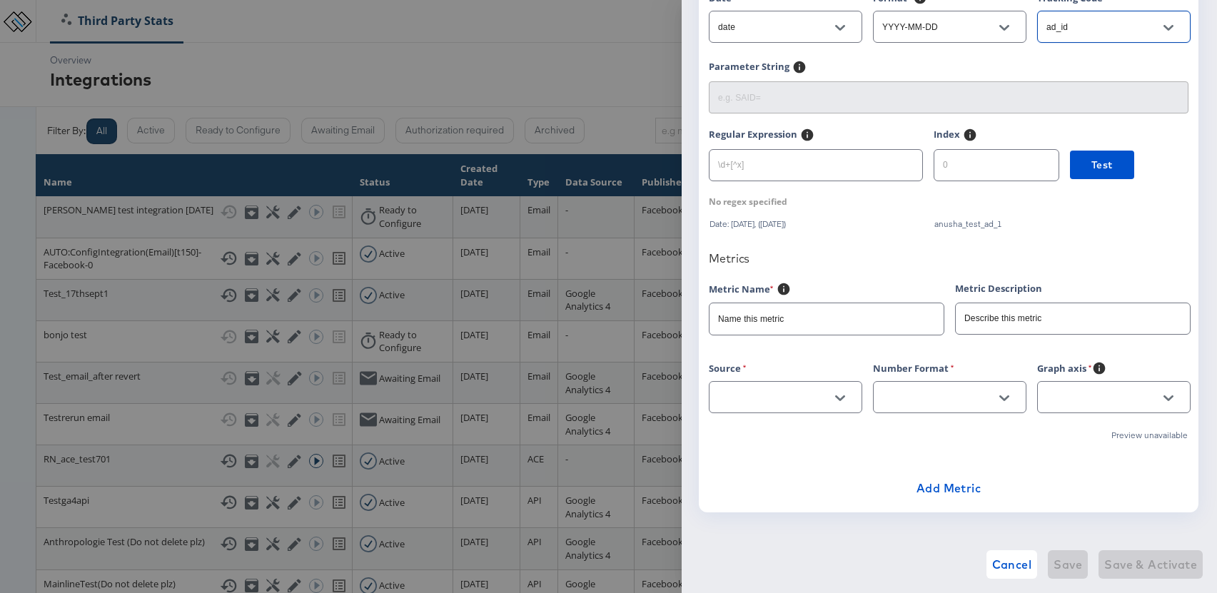
scroll to position [189, 0]
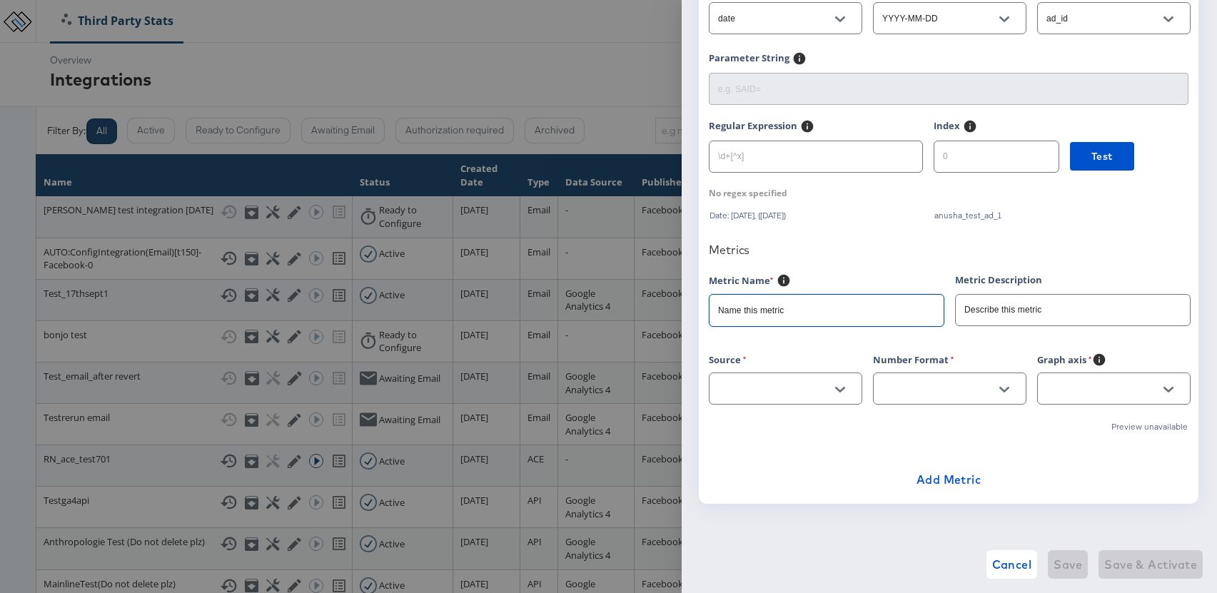
click at [781, 308] on input "Name this metric" at bounding box center [826, 304] width 234 height 31
drag, startPoint x: 798, startPoint y: 312, endPoint x: 708, endPoint y: 311, distance: 89.9
click at [709, 311] on div "Name this metric" at bounding box center [827, 310] width 236 height 32
click at [741, 381] on input "text" at bounding box center [774, 389] width 118 height 16
drag, startPoint x: 746, startPoint y: 422, endPoint x: 763, endPoint y: 375, distance: 49.4
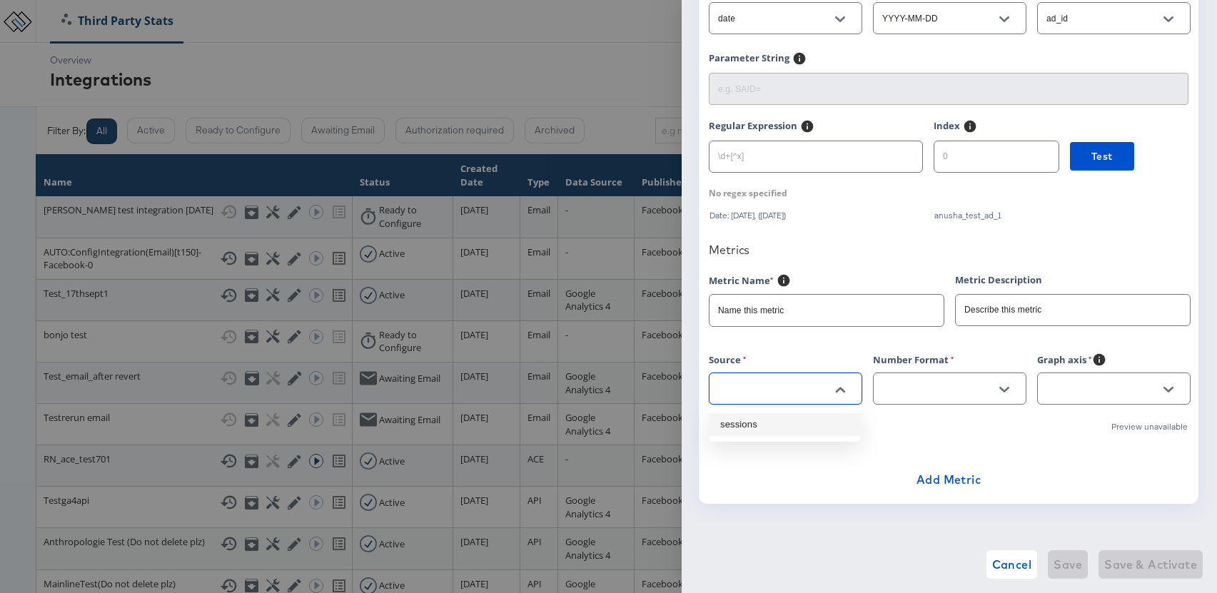
click at [746, 422] on li "sessions" at bounding box center [785, 424] width 152 height 23
type input "sessions"
drag, startPoint x: 808, startPoint y: 315, endPoint x: 704, endPoint y: 313, distance: 103.5
click at [704, 313] on div "Integration for anusha test integration 17th sep Company id: 1062 | Customer Re…" at bounding box center [949, 202] width 500 height 604
type input "sesions`"
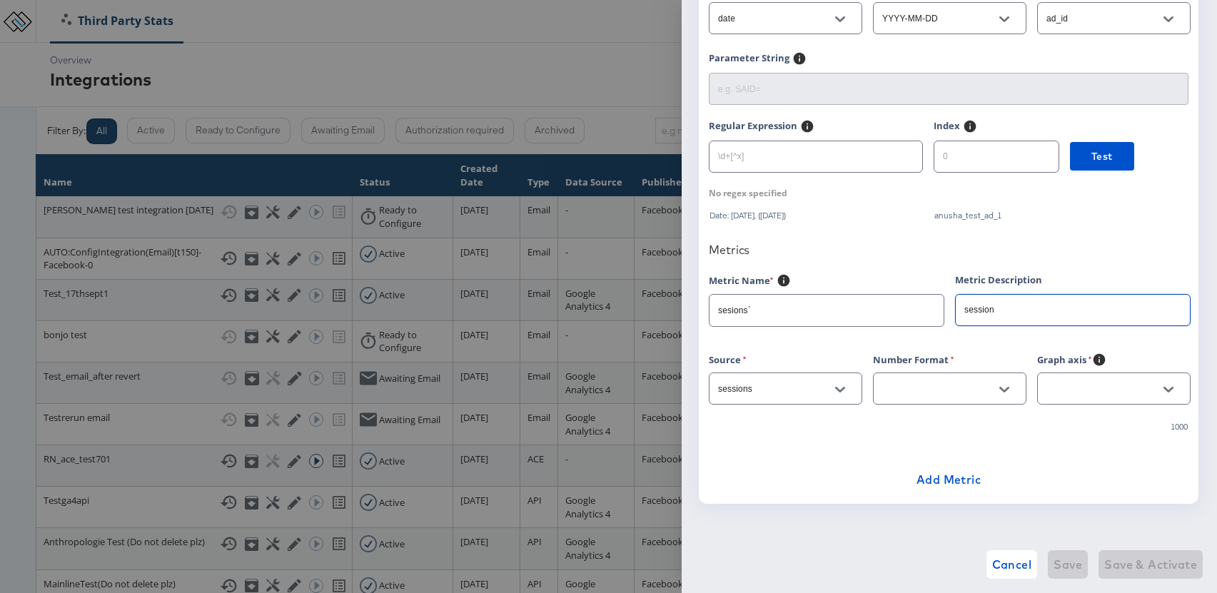
type input "session"
click at [928, 397] on input "text" at bounding box center [938, 389] width 118 height 16
click at [921, 446] on li "1,212" at bounding box center [949, 447] width 152 height 23
type input "1,212"
click at [1084, 390] on input "text" at bounding box center [1102, 389] width 118 height 16
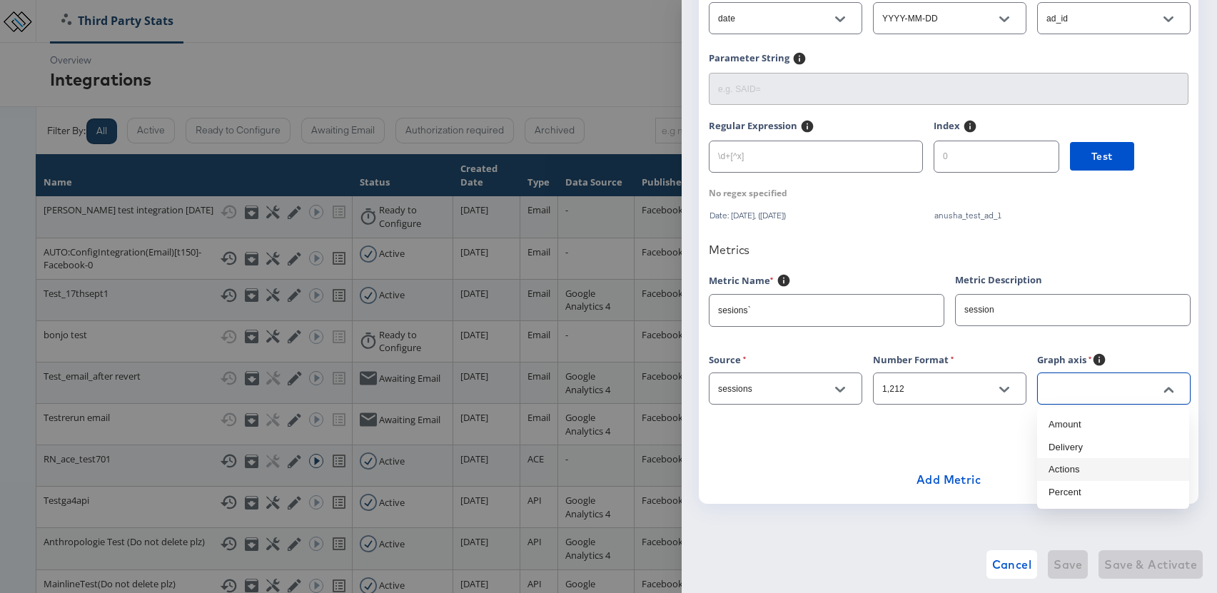
click at [1085, 475] on li "Actions" at bounding box center [1113, 469] width 152 height 23
type input "Actions"
click at [763, 314] on input "sesions`" at bounding box center [826, 304] width 234 height 31
click at [732, 312] on input "sesions" at bounding box center [826, 304] width 234 height 31
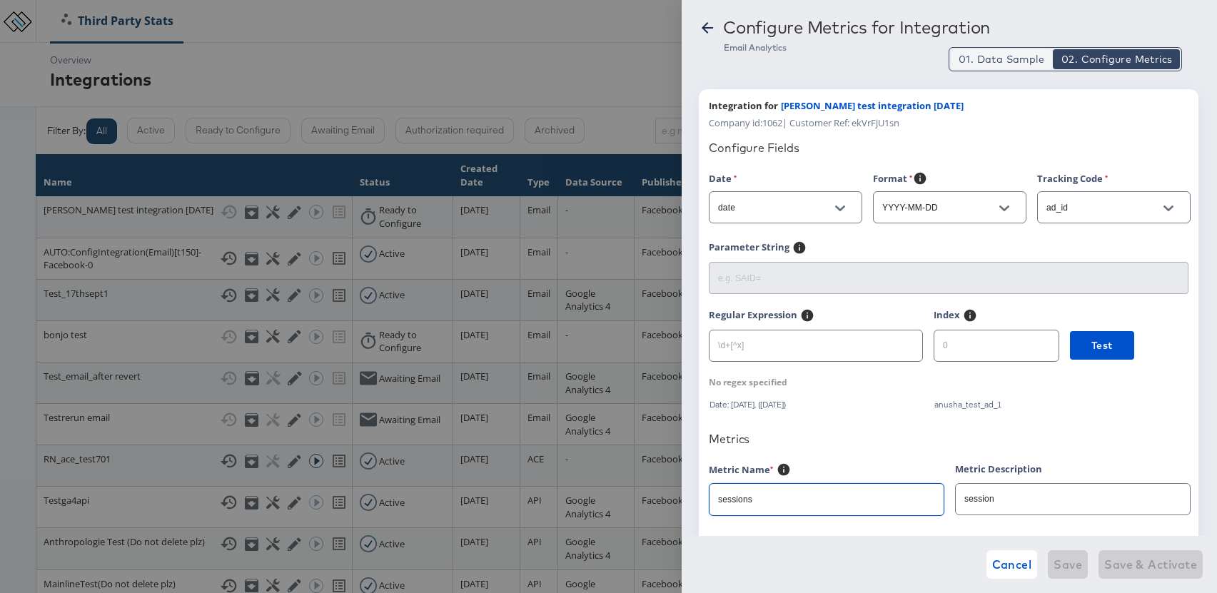
type input "sessions"
click at [993, 63] on span "01. Data Sample" at bounding box center [1001, 59] width 86 height 14
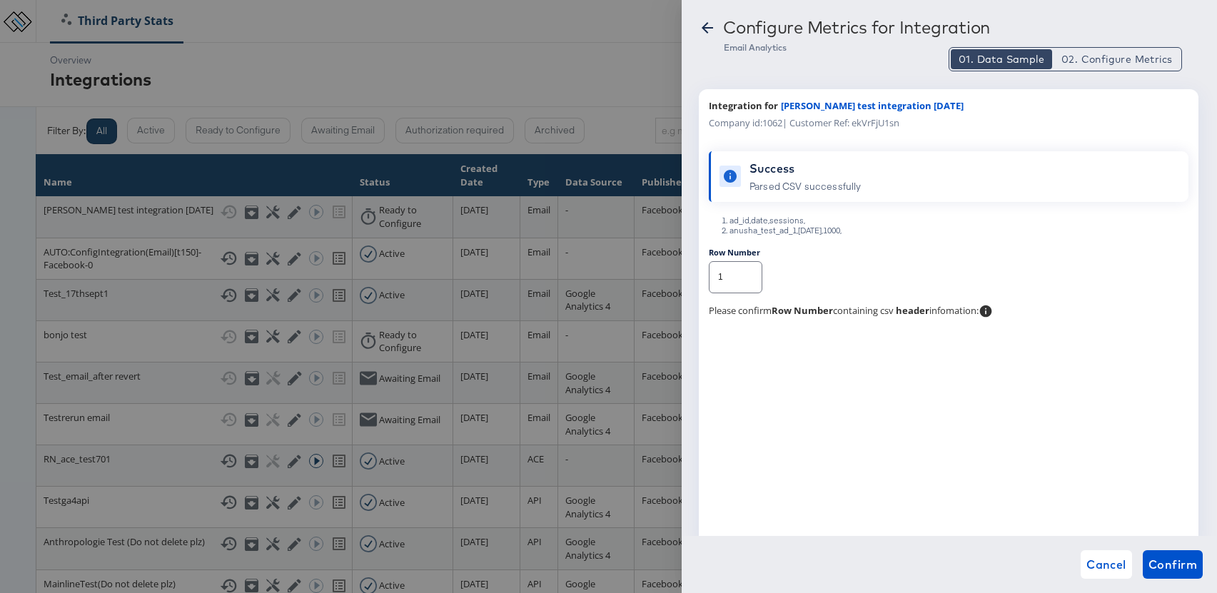
click at [704, 33] on icon at bounding box center [707, 27] width 17 height 17
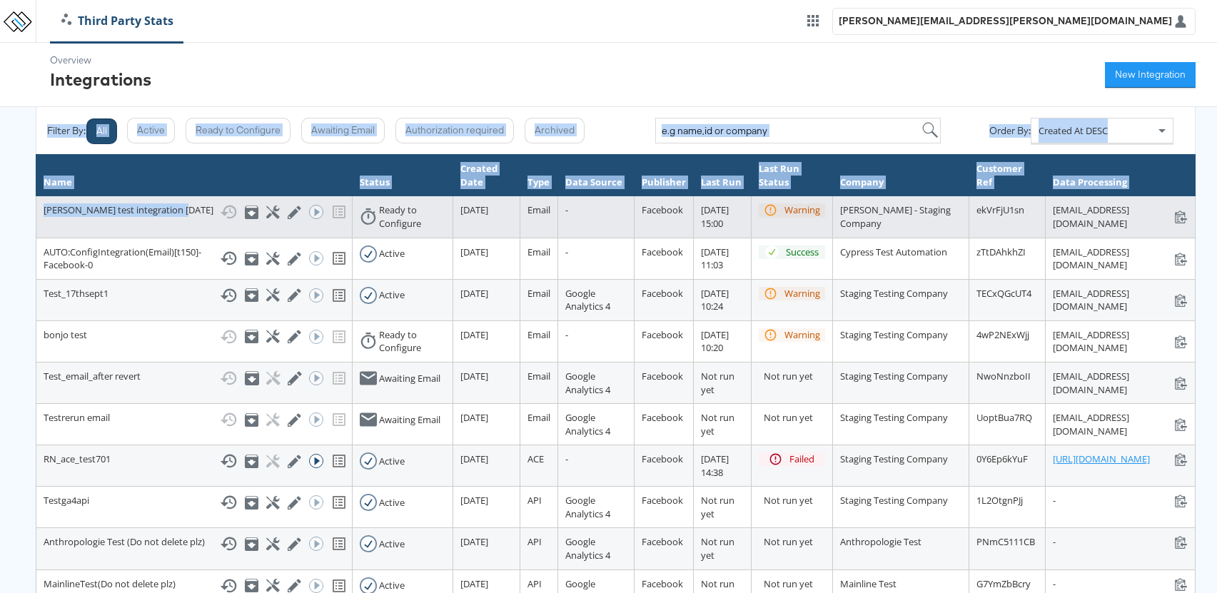
drag, startPoint x: 63, startPoint y: 220, endPoint x: 35, endPoint y: 218, distance: 27.9
click at [36, 213] on table "Name Status Created Date Type Data Source Publisher Last Run Last Run Status Co…" at bounding box center [616, 382] width 1160 height 457
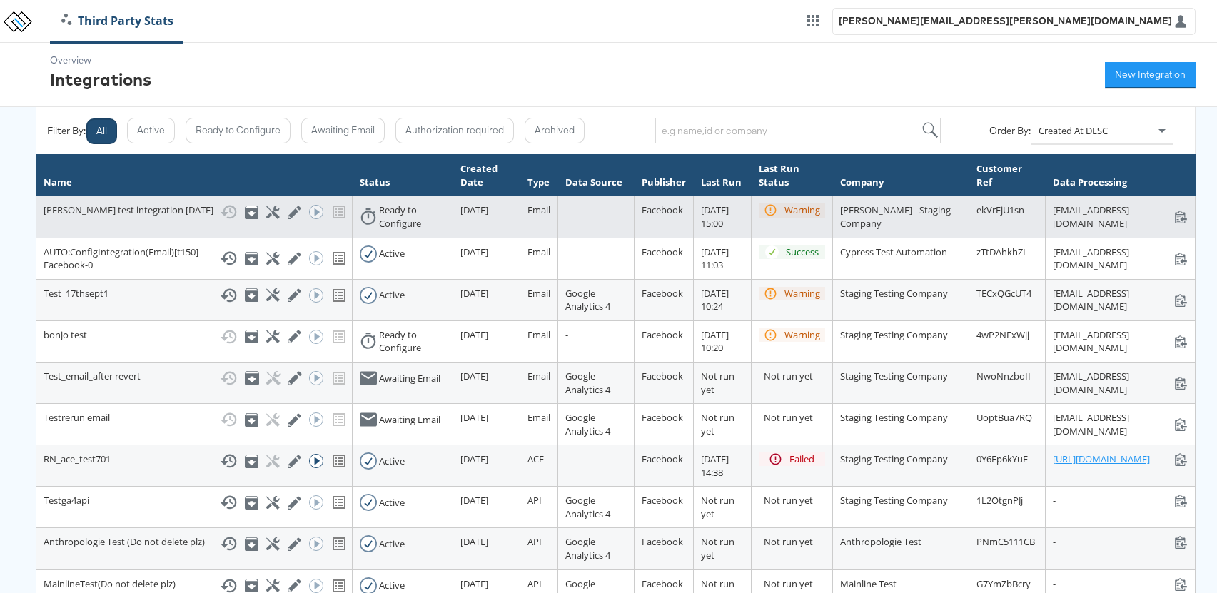
click at [81, 235] on td "anusha test integration 17th sep Show History Archive Configure Edit Integratio…" at bounding box center [194, 216] width 316 height 41
drag, startPoint x: 46, startPoint y: 218, endPoint x: 38, endPoint y: 213, distance: 10.3
click at [39, 212] on td "anusha test integration 17th sep Show History Archive Configure Edit Integratio…" at bounding box center [194, 216] width 316 height 41
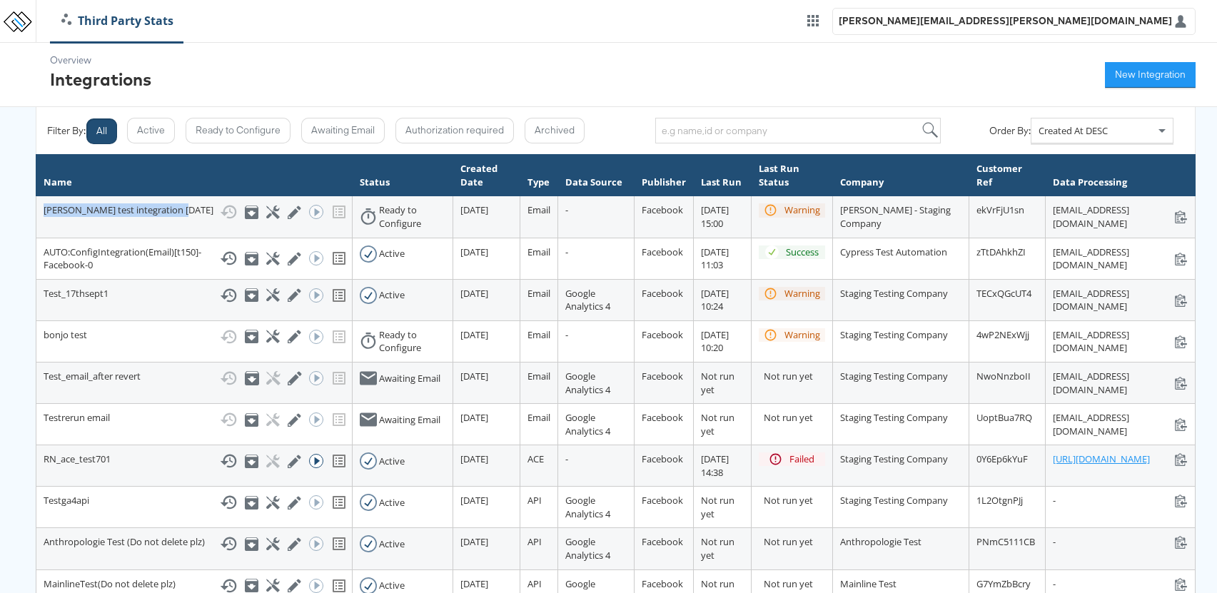
copy div "[PERSON_NAME] test integration [DATE]"
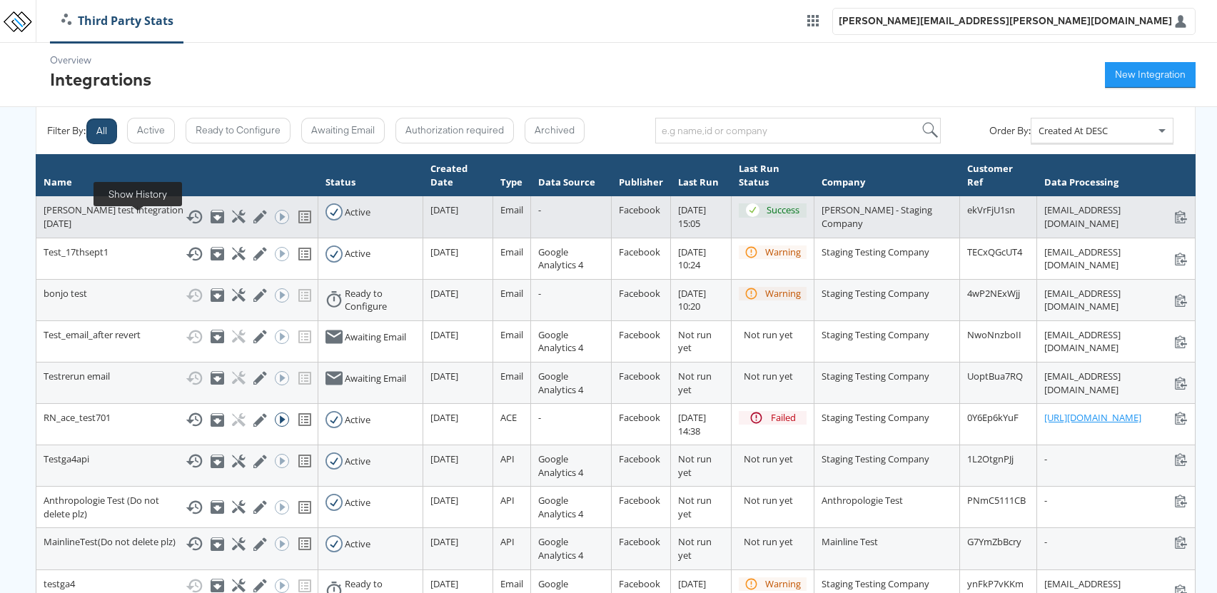
click at [186, 226] on icon at bounding box center [194, 216] width 17 height 17
